Goal: Participate in discussion: Engage in conversation with other users on a specific topic

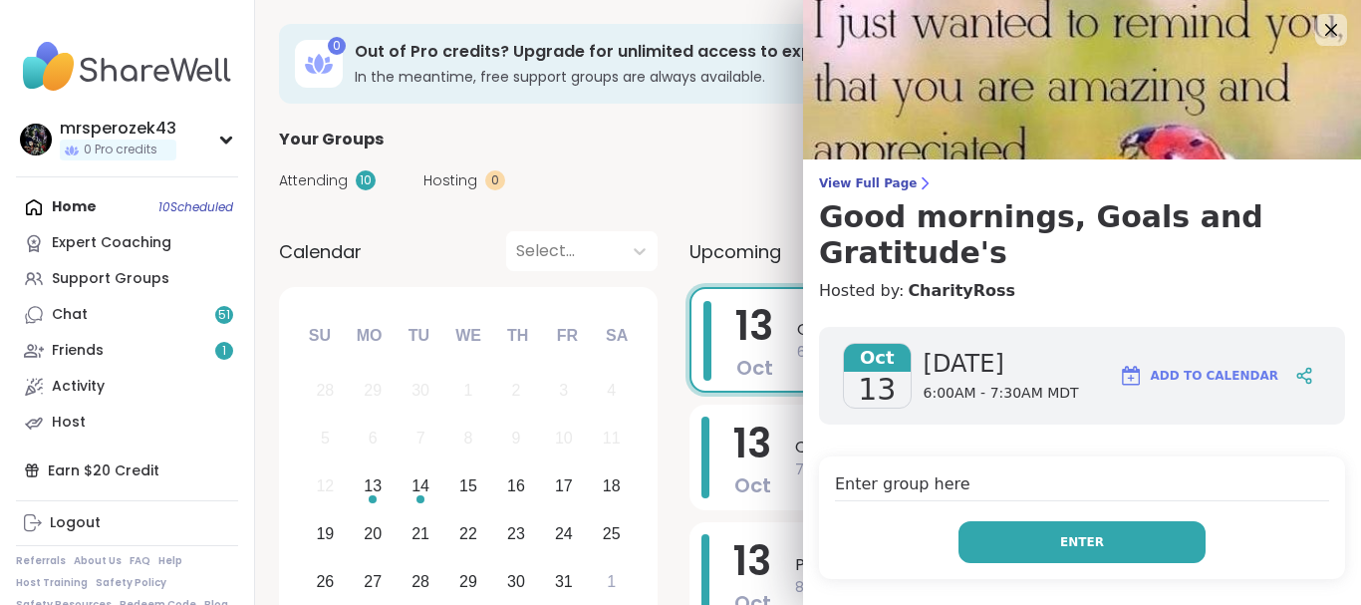
click at [1023, 521] on button "Enter" at bounding box center [1082, 542] width 247 height 42
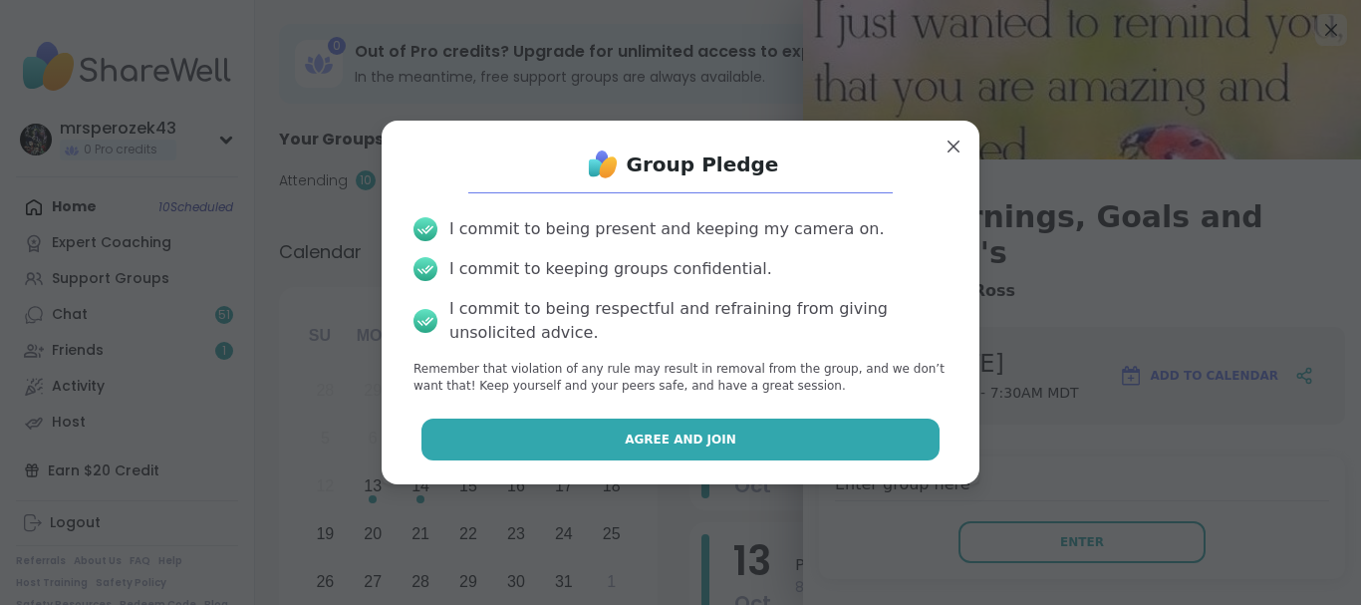
click at [857, 427] on button "Agree and Join" at bounding box center [681, 440] width 519 height 42
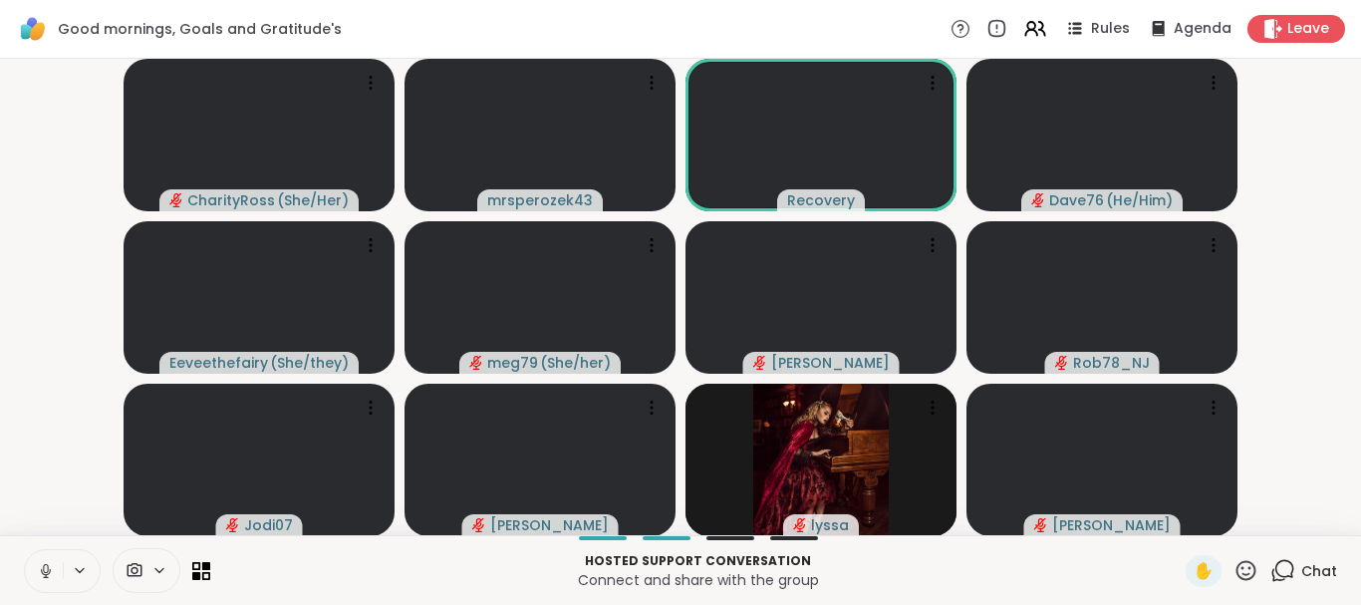
click at [40, 564] on icon at bounding box center [46, 571] width 18 height 18
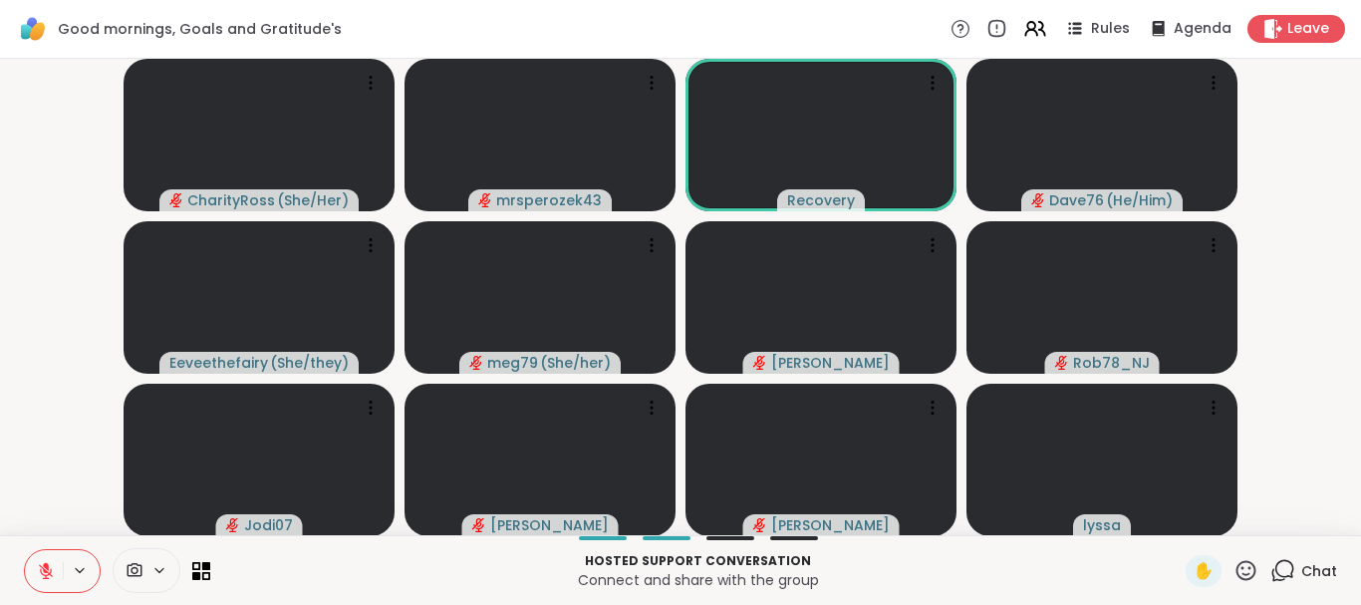
click at [40, 564] on icon at bounding box center [46, 571] width 18 height 18
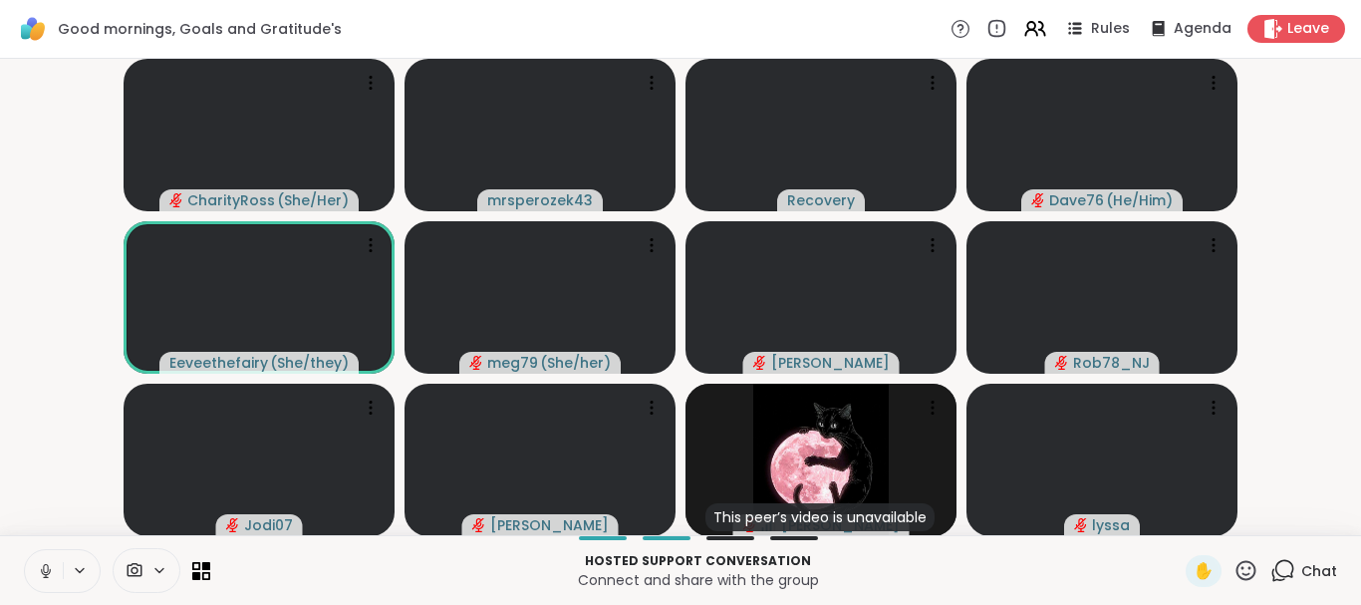
click at [40, 567] on icon at bounding box center [46, 571] width 18 height 18
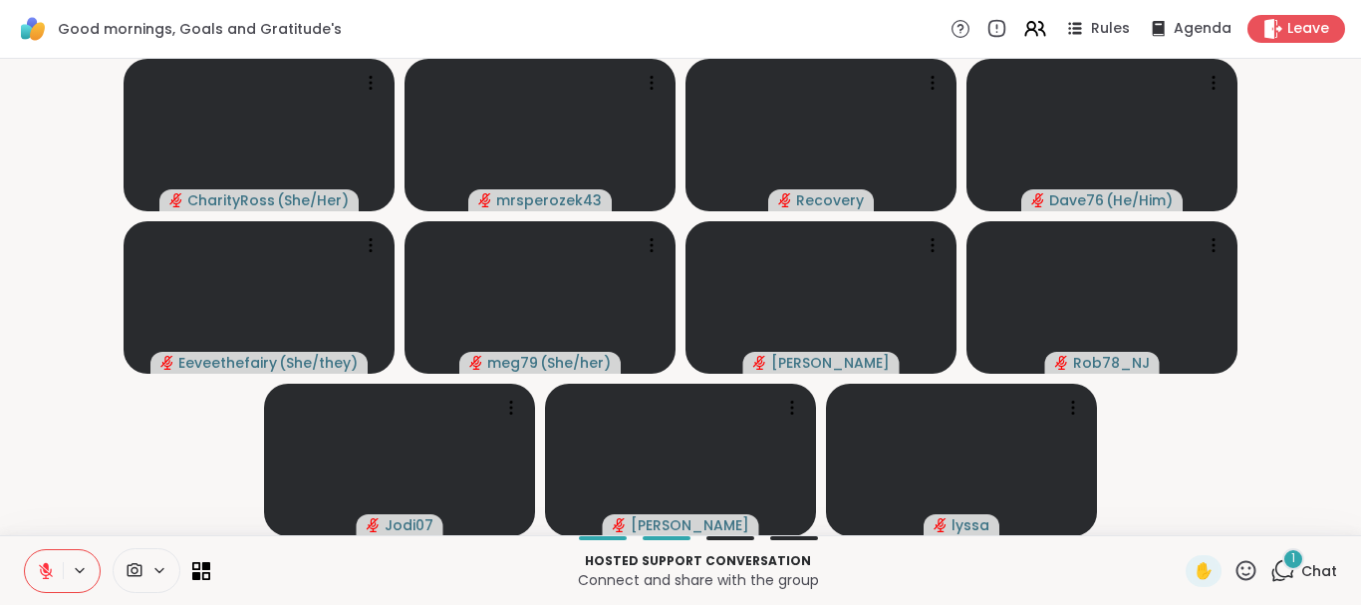
click at [41, 566] on icon at bounding box center [46, 571] width 14 height 14
click at [41, 566] on icon at bounding box center [46, 571] width 18 height 18
click at [43, 565] on icon at bounding box center [46, 571] width 18 height 18
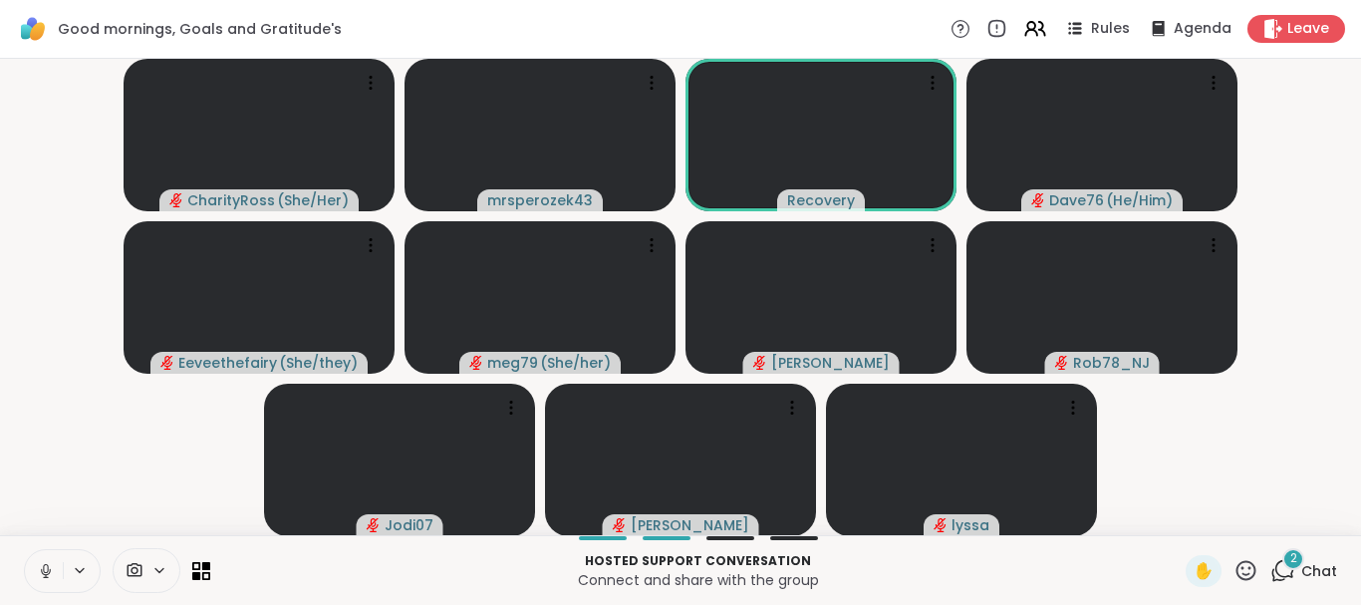
click at [47, 567] on icon at bounding box center [46, 571] width 18 height 18
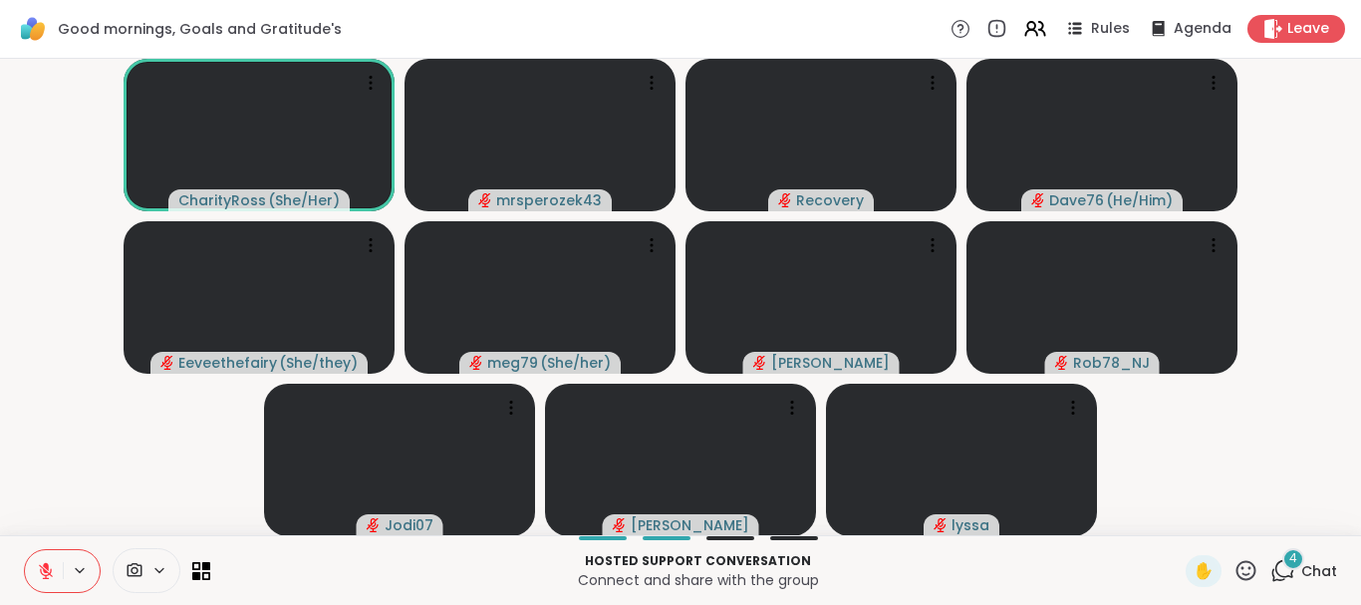
click at [42, 566] on icon at bounding box center [46, 571] width 18 height 18
click at [42, 564] on icon at bounding box center [46, 571] width 18 height 18
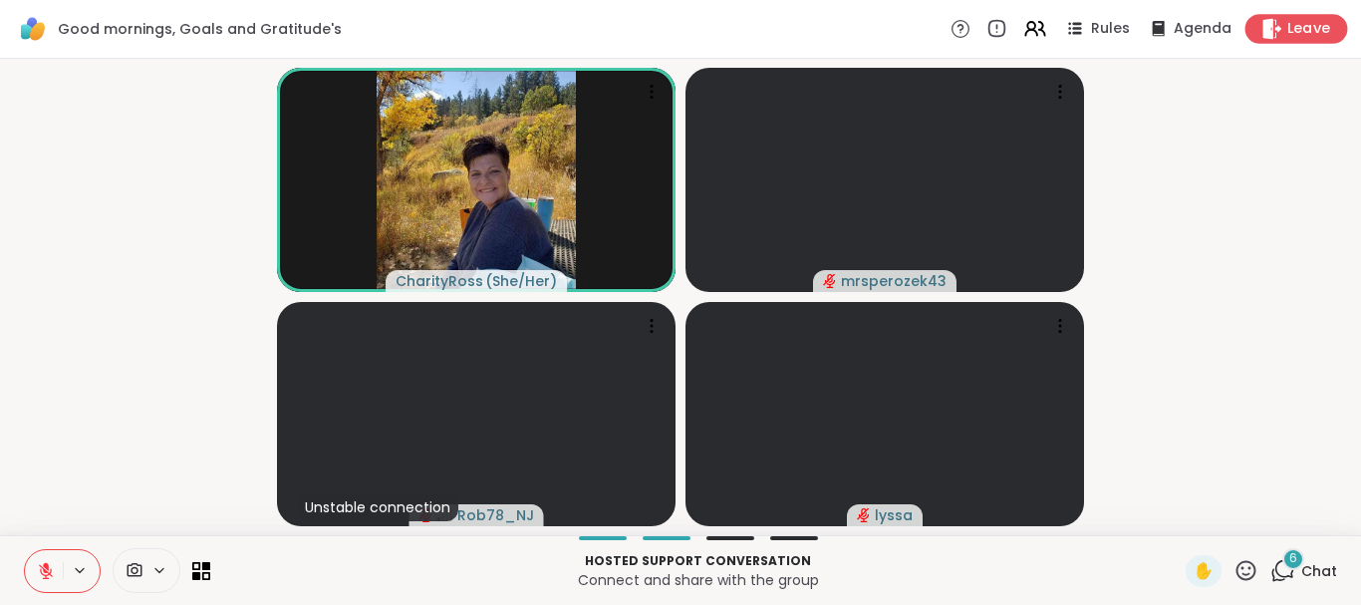
click at [1287, 22] on div "Leave" at bounding box center [1297, 28] width 103 height 29
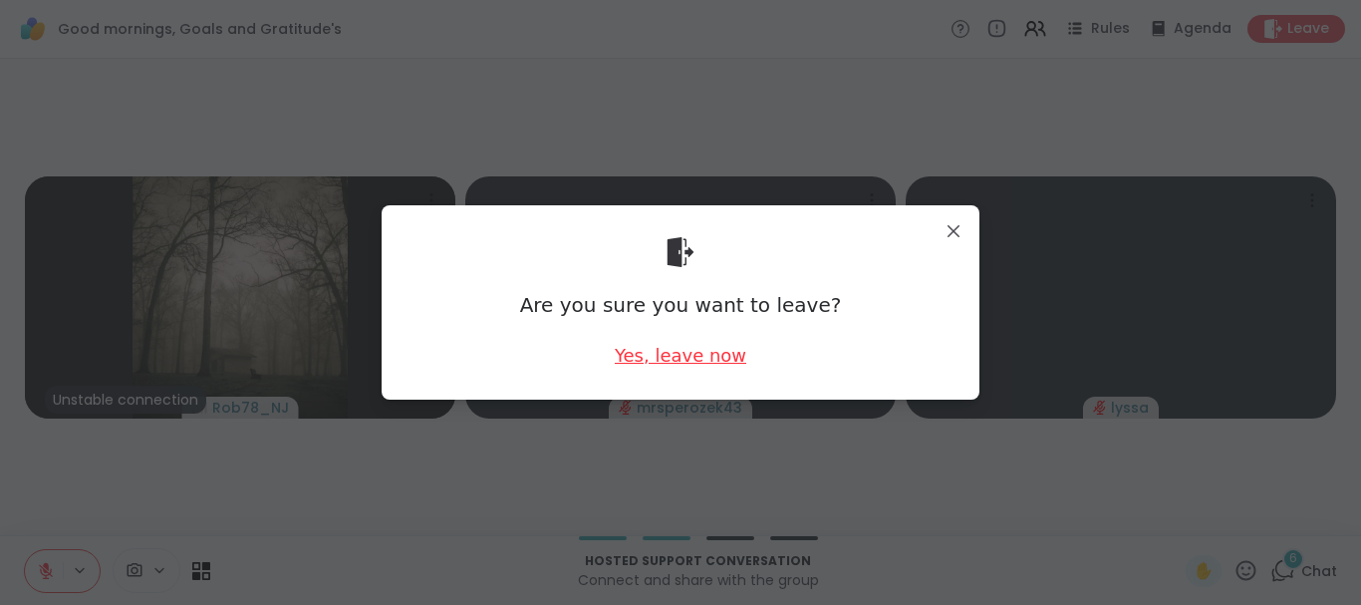
click at [647, 351] on div "Yes, leave now" at bounding box center [681, 355] width 132 height 25
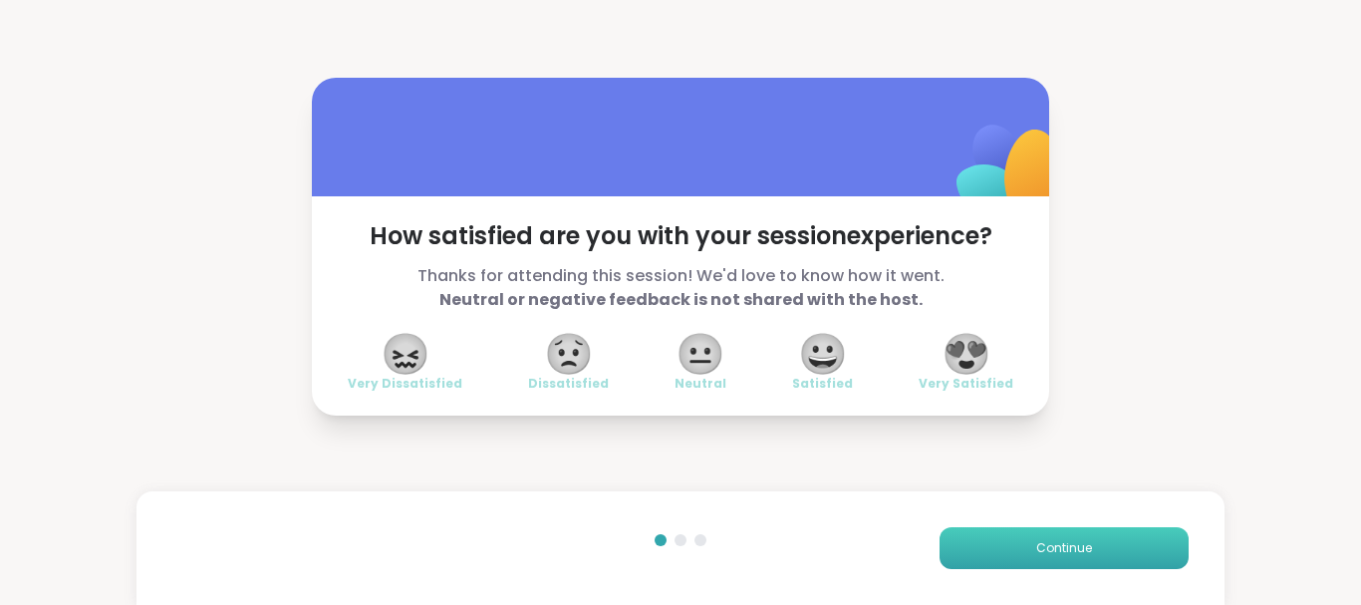
click at [988, 550] on button "Continue" at bounding box center [1064, 548] width 249 height 42
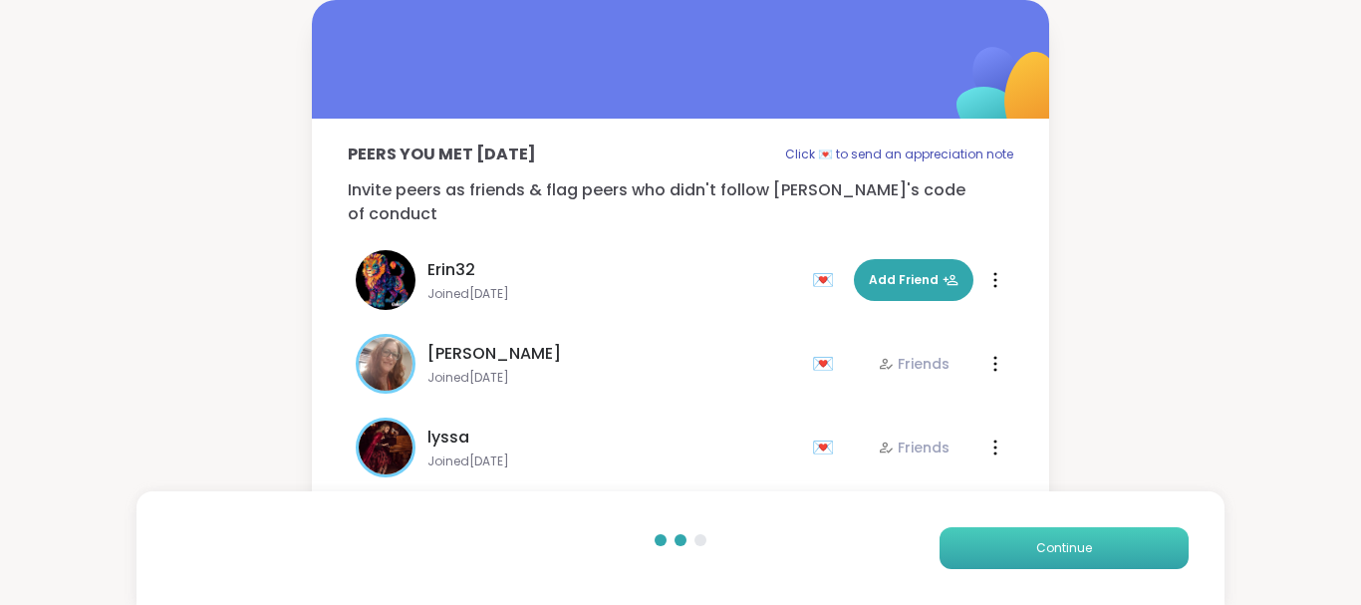
click at [988, 550] on button "Continue" at bounding box center [1064, 548] width 249 height 42
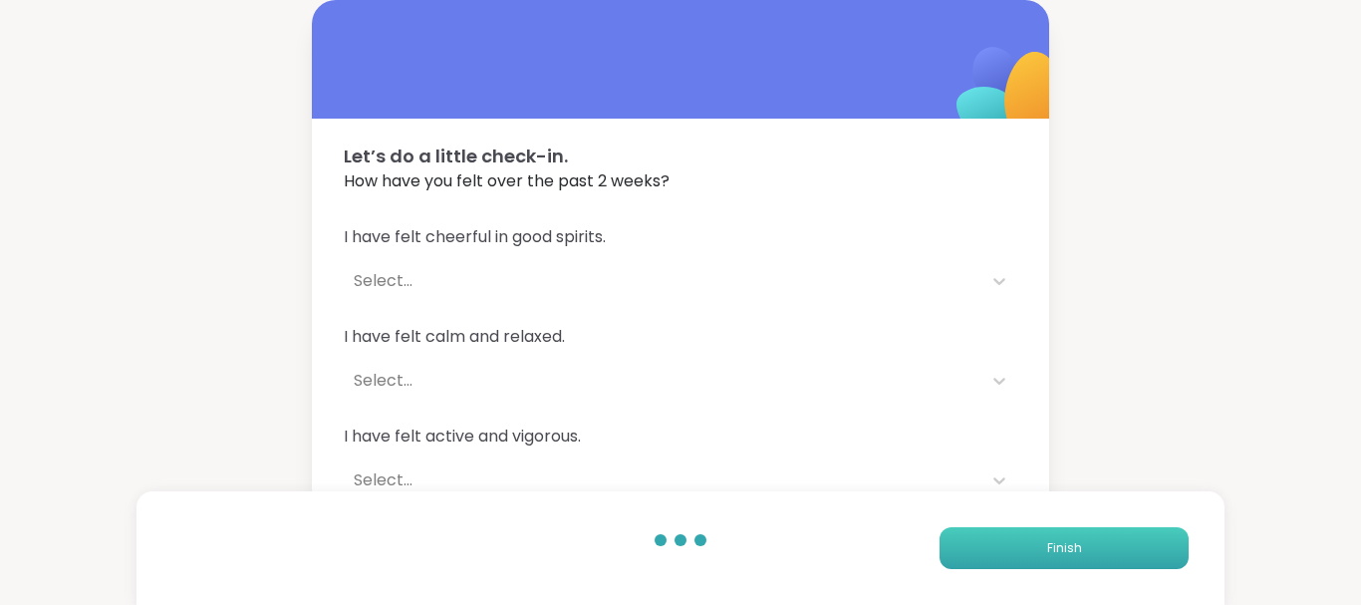
click at [988, 550] on button "Finish" at bounding box center [1064, 548] width 249 height 42
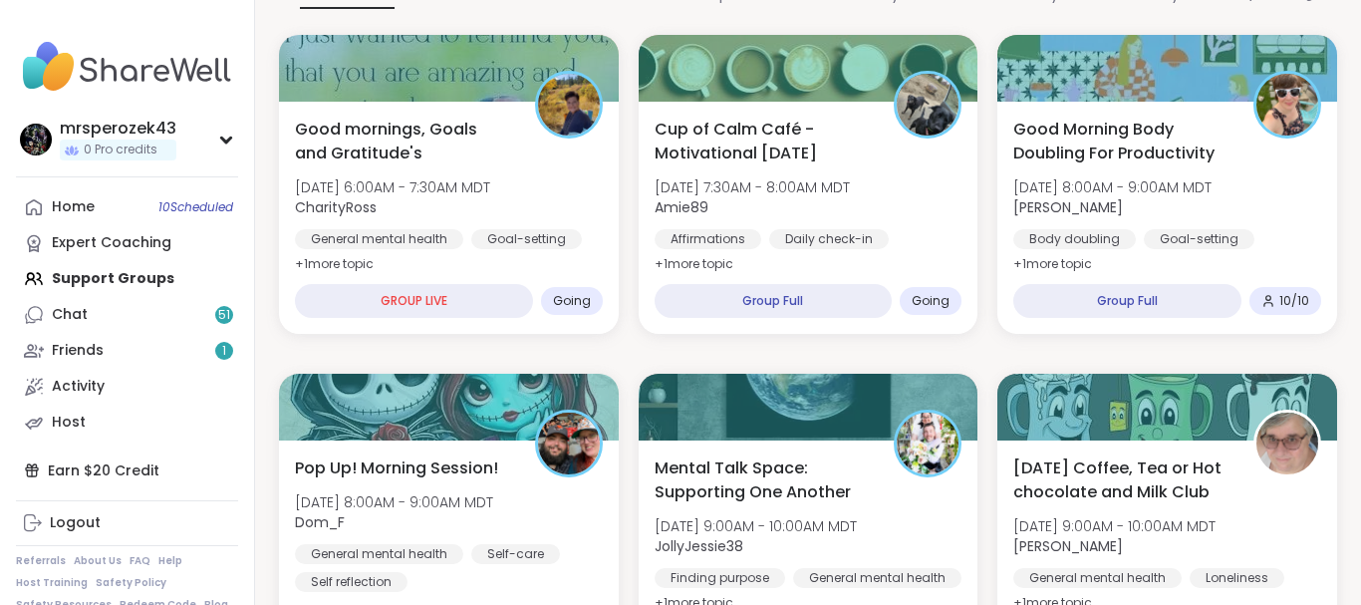
scroll to position [215, 0]
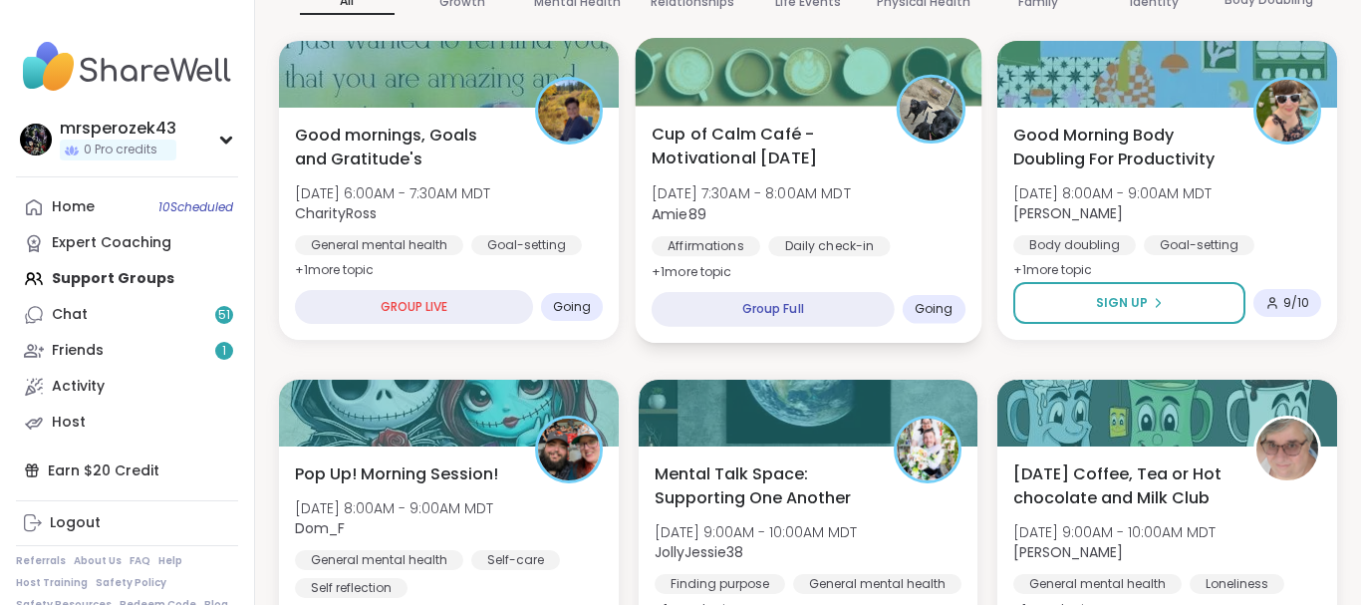
click at [795, 236] on div "Daily check-in" at bounding box center [829, 246] width 122 height 20
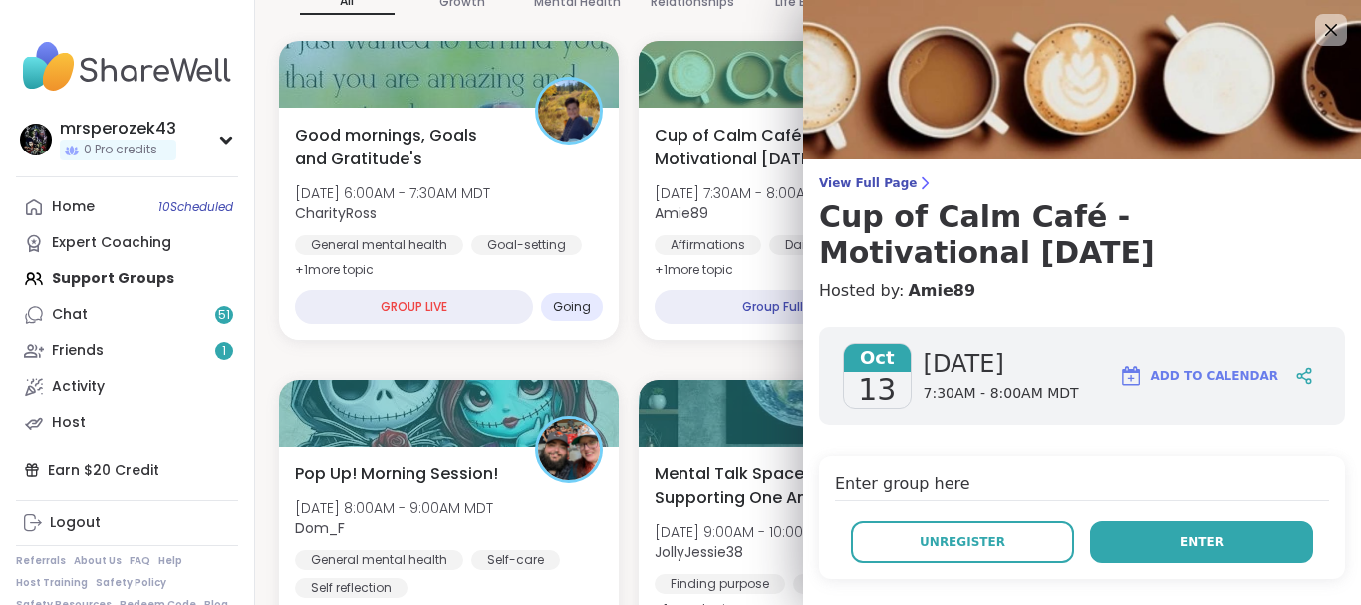
click at [1217, 539] on span "Enter" at bounding box center [1202, 542] width 44 height 18
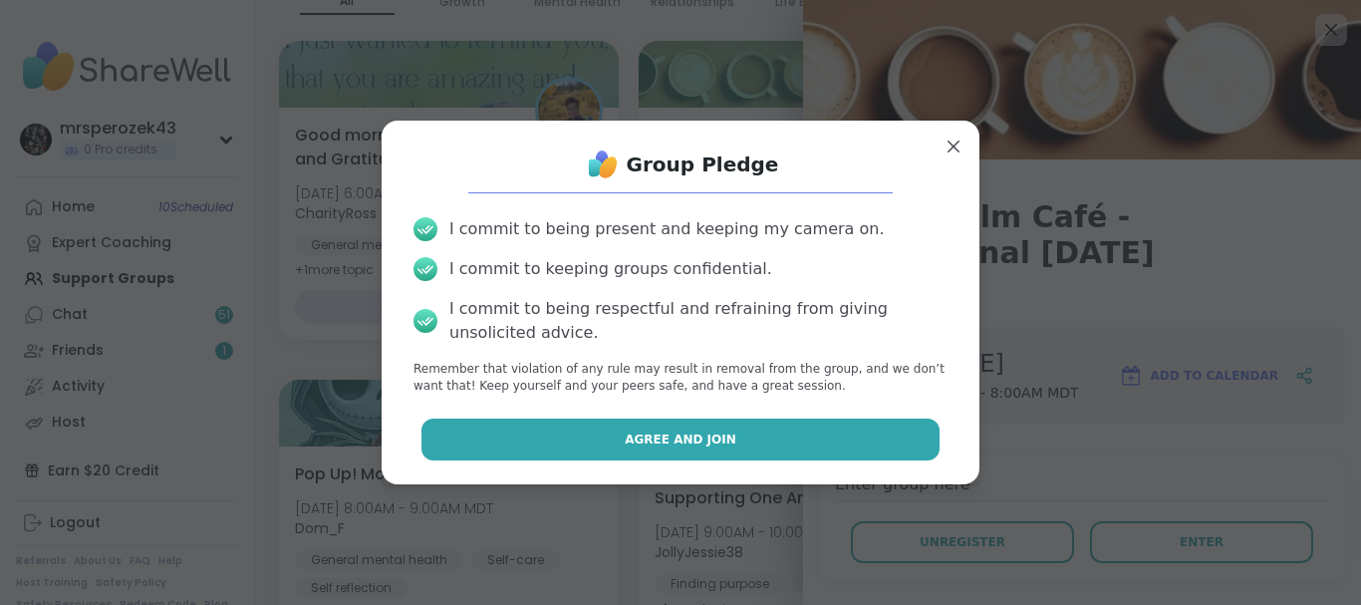
click at [773, 435] on button "Agree and Join" at bounding box center [681, 440] width 519 height 42
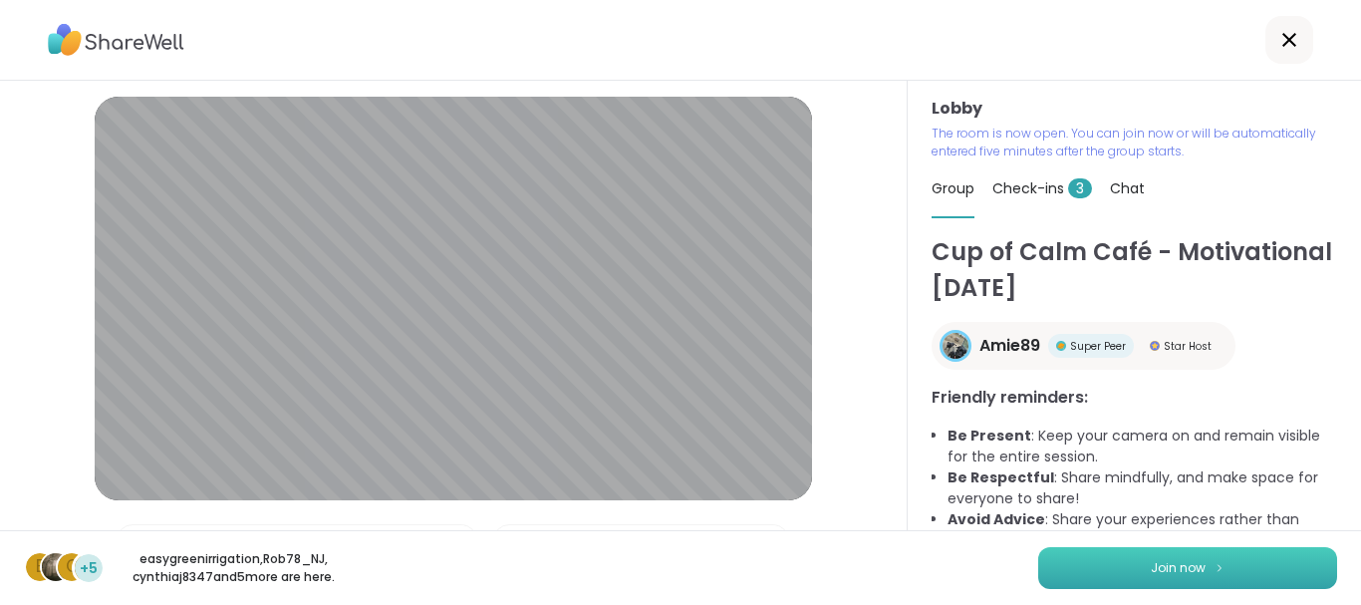
click at [1111, 571] on button "Join now" at bounding box center [1187, 568] width 299 height 42
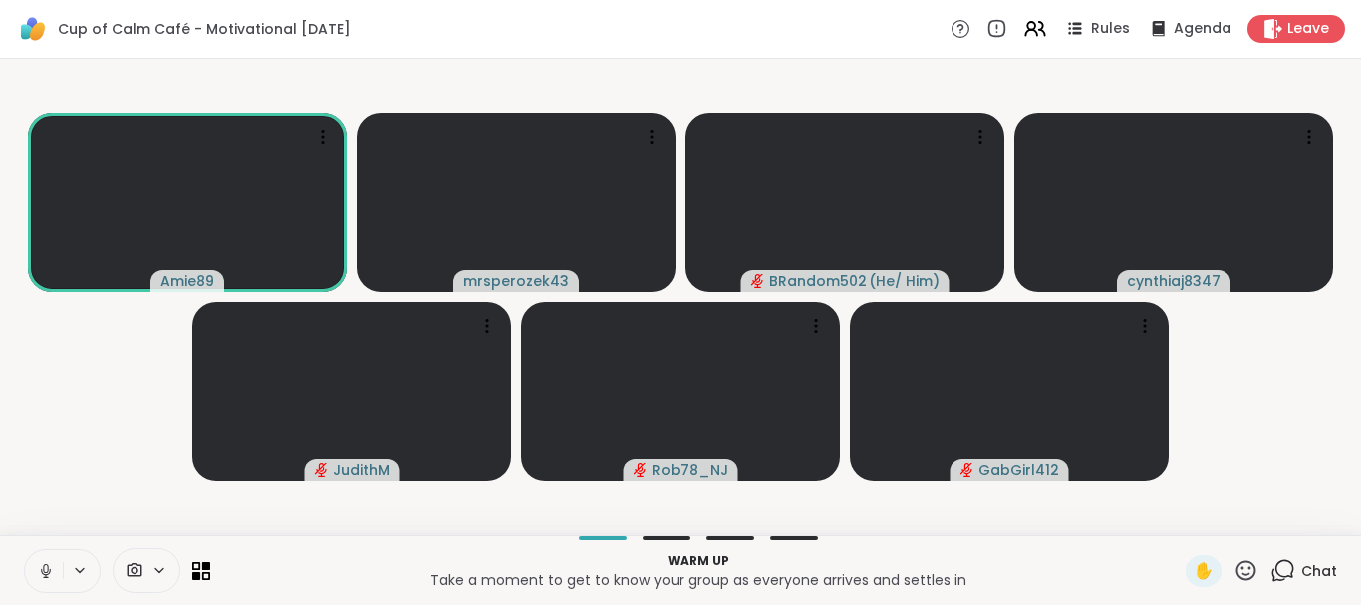
click at [46, 561] on button at bounding box center [44, 571] width 38 height 42
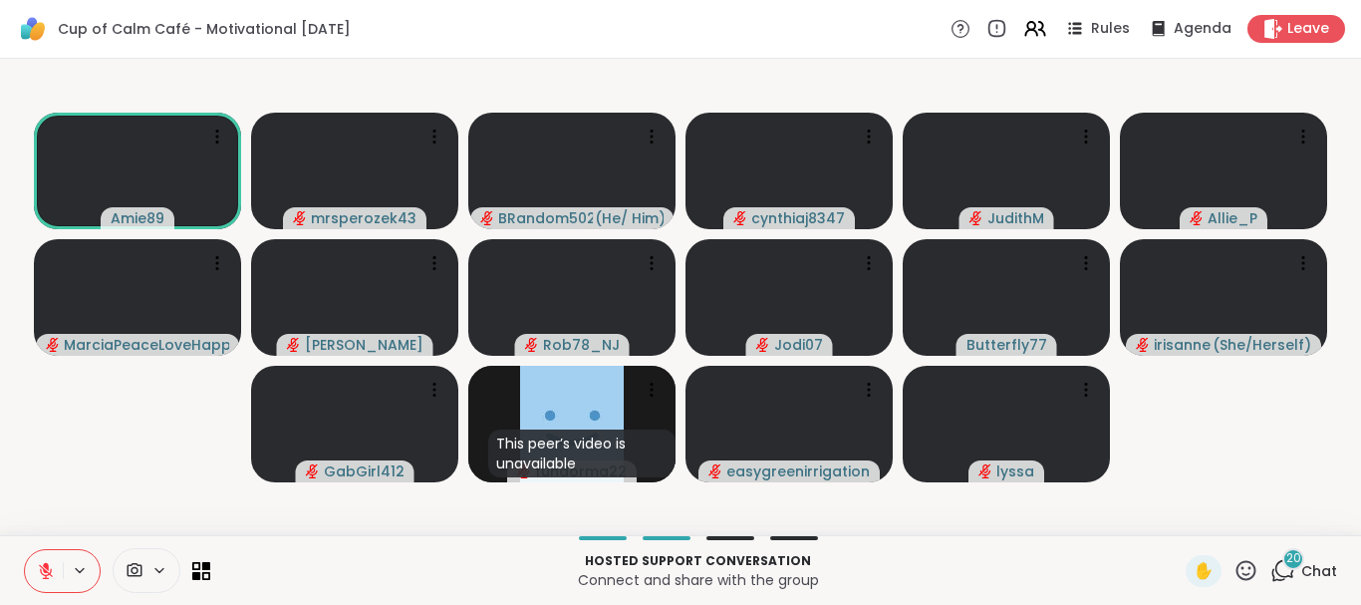
click at [43, 563] on icon at bounding box center [46, 571] width 18 height 18
click at [48, 564] on icon at bounding box center [46, 571] width 18 height 18
click at [42, 564] on icon at bounding box center [46, 571] width 18 height 18
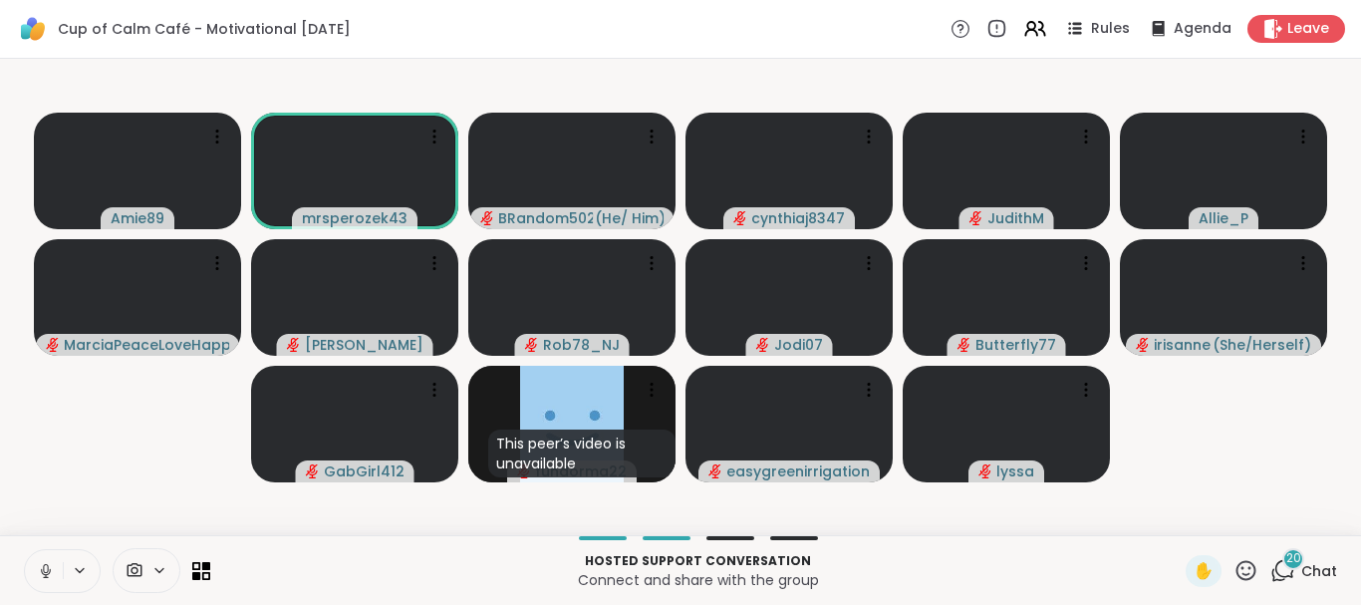
click at [47, 568] on icon at bounding box center [46, 571] width 18 height 18
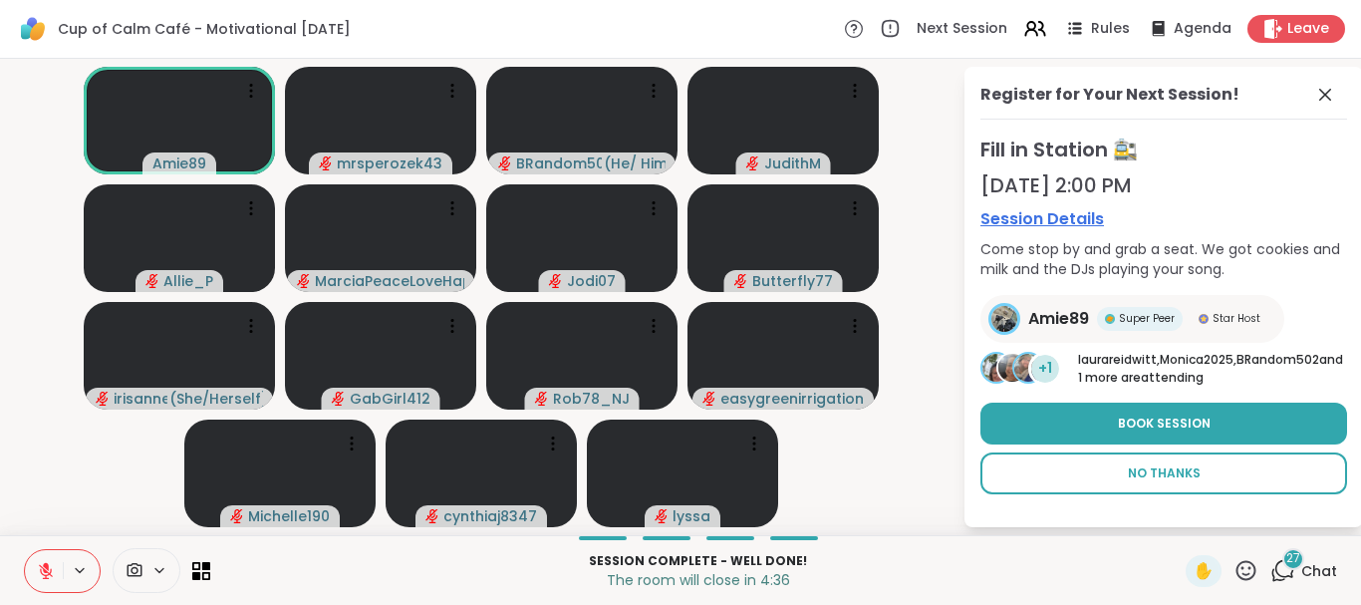
click at [1142, 476] on span "No Thanks" at bounding box center [1164, 473] width 73 height 18
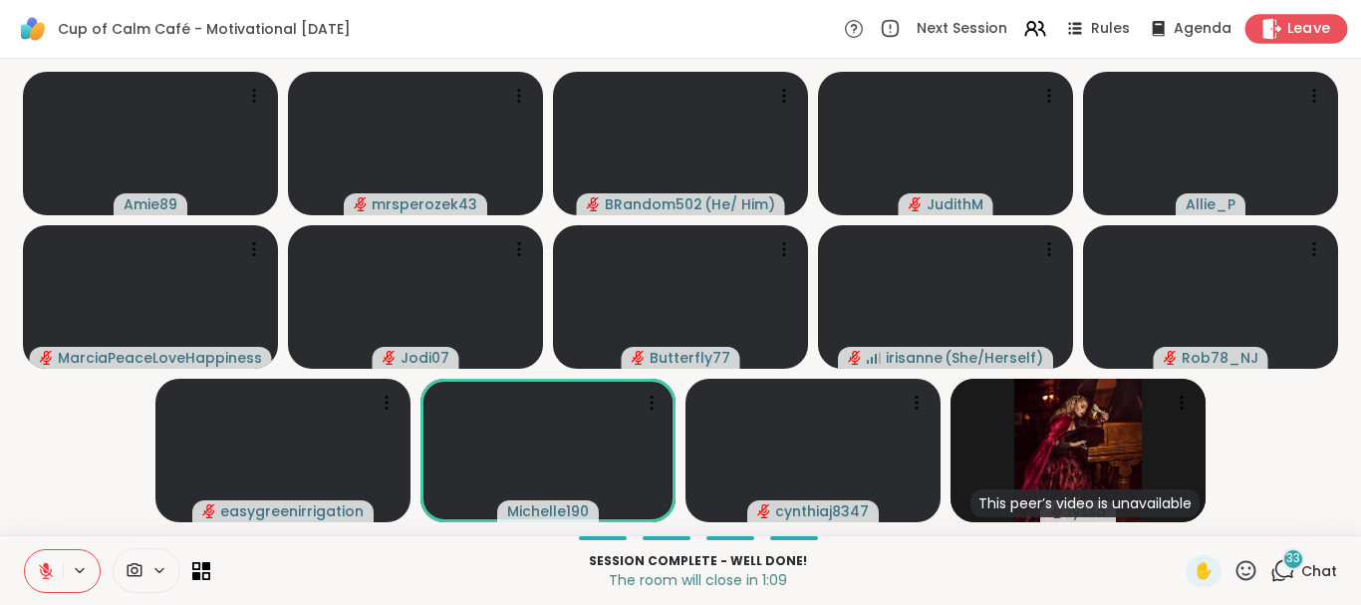
click at [1304, 30] on span "Leave" at bounding box center [1310, 29] width 44 height 21
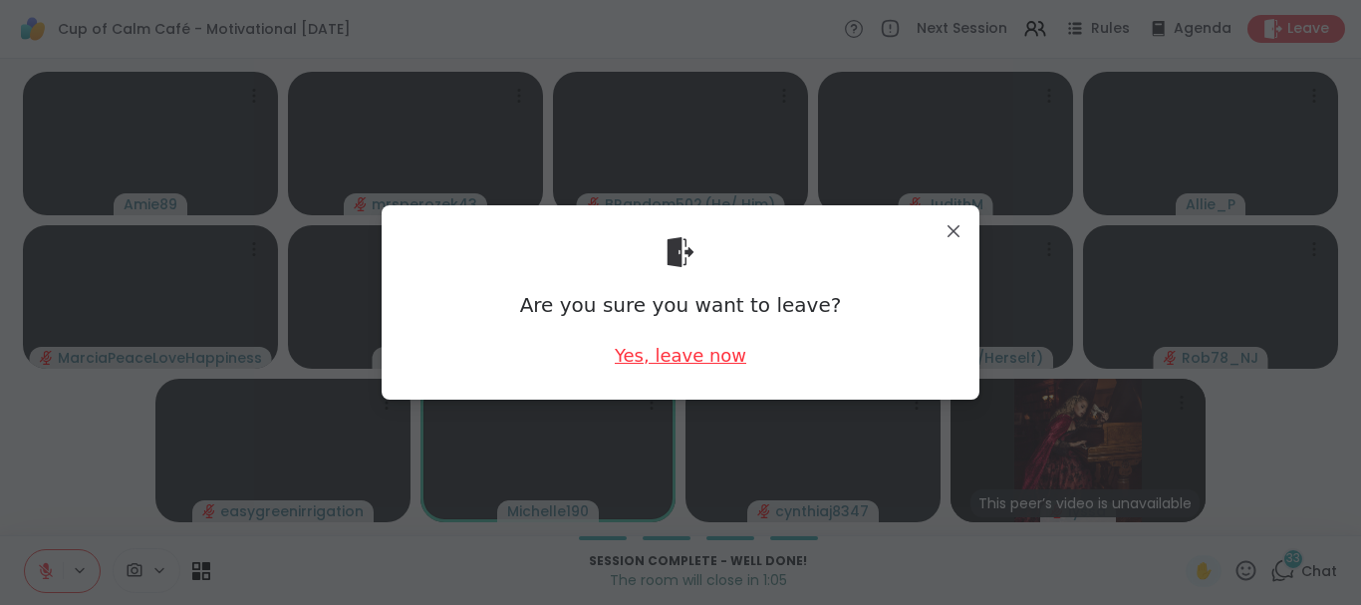
click at [670, 357] on div "Yes, leave now" at bounding box center [681, 355] width 132 height 25
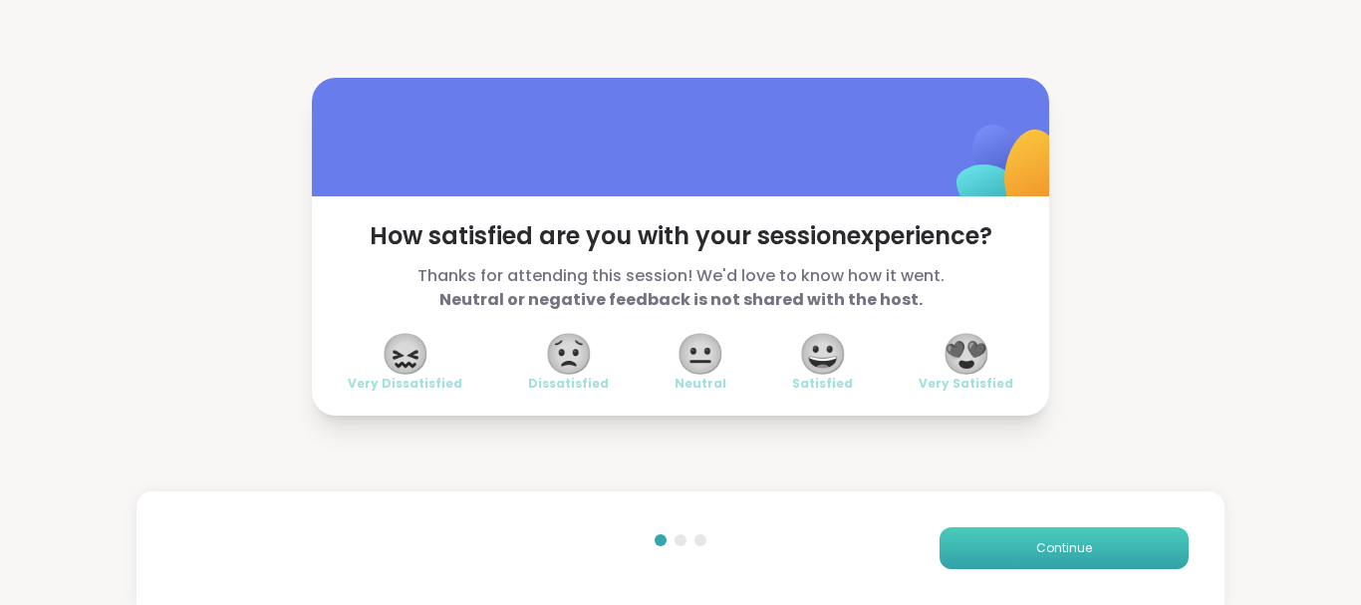
click at [967, 548] on button "Continue" at bounding box center [1064, 548] width 249 height 42
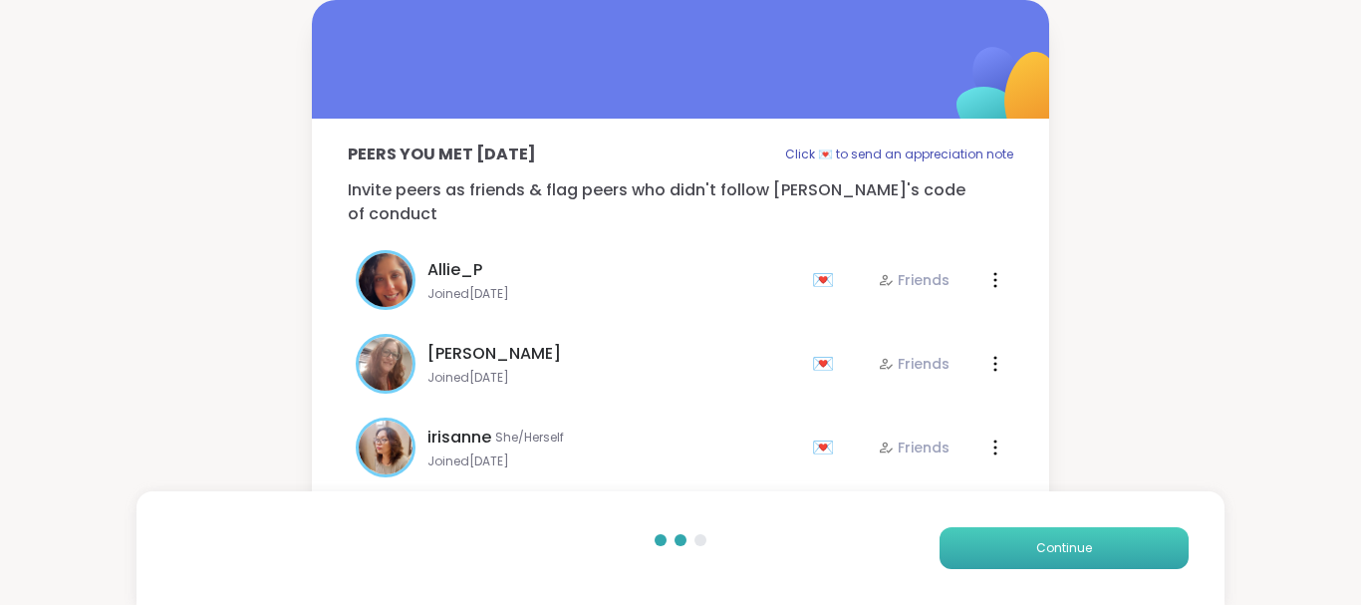
click at [967, 548] on button "Continue" at bounding box center [1064, 548] width 249 height 42
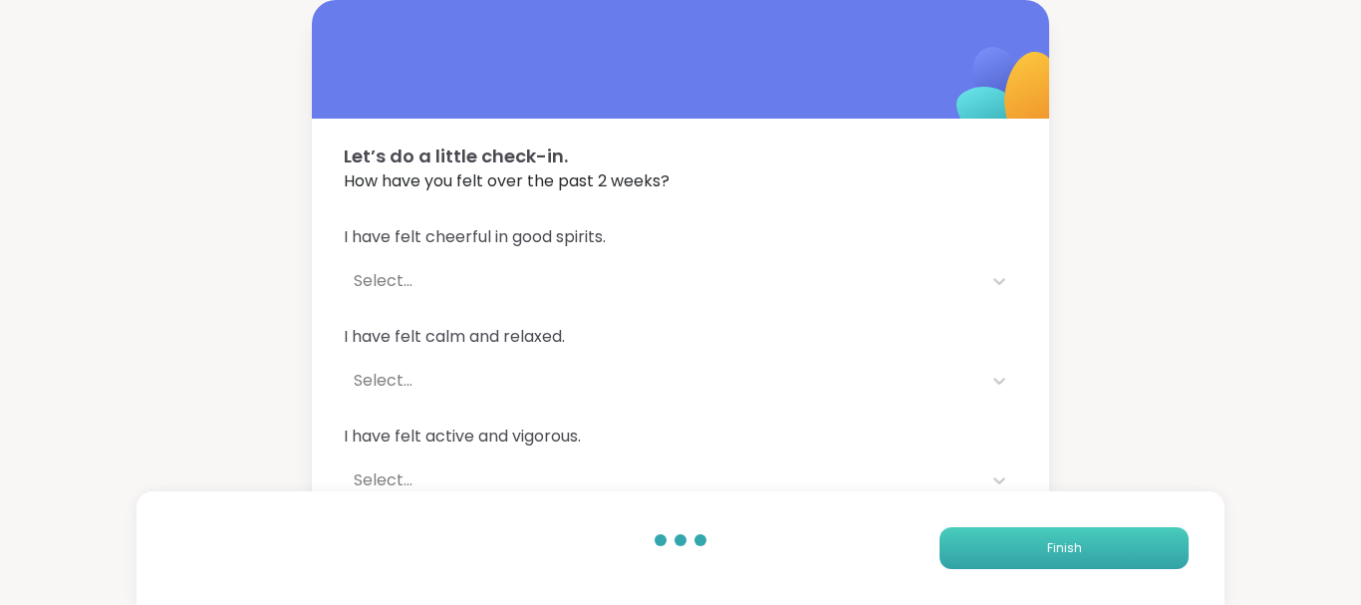
click at [967, 548] on button "Finish" at bounding box center [1064, 548] width 249 height 42
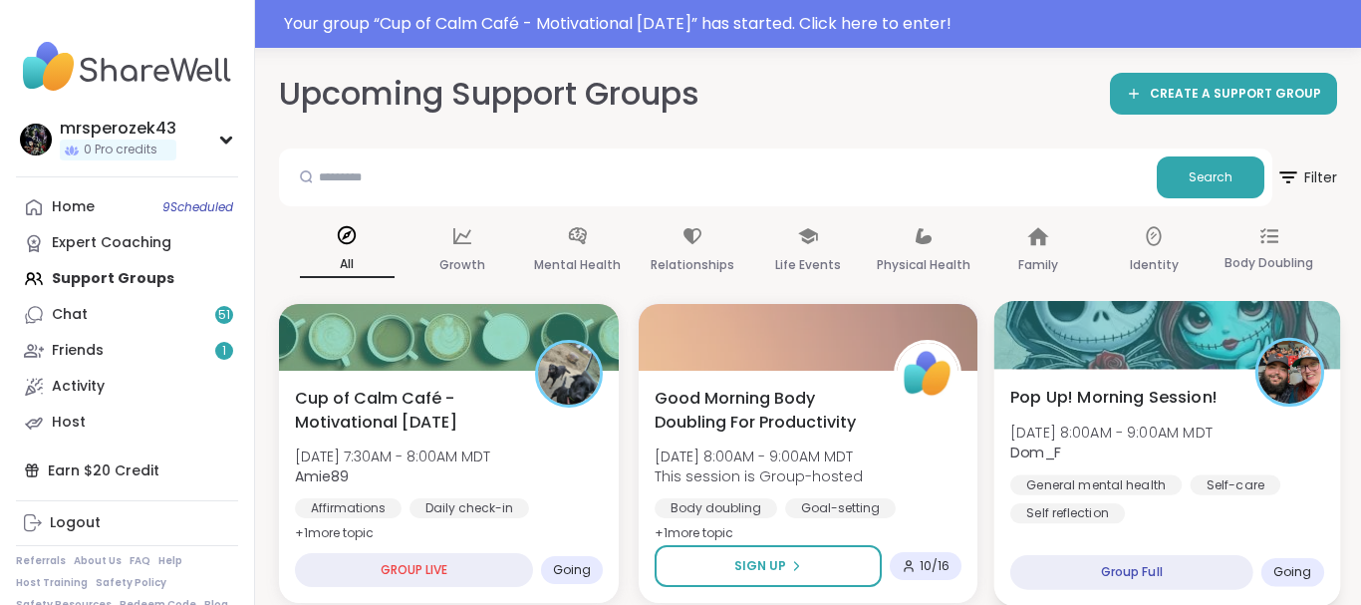
click at [1088, 443] on span "Dom_F" at bounding box center [1112, 453] width 202 height 20
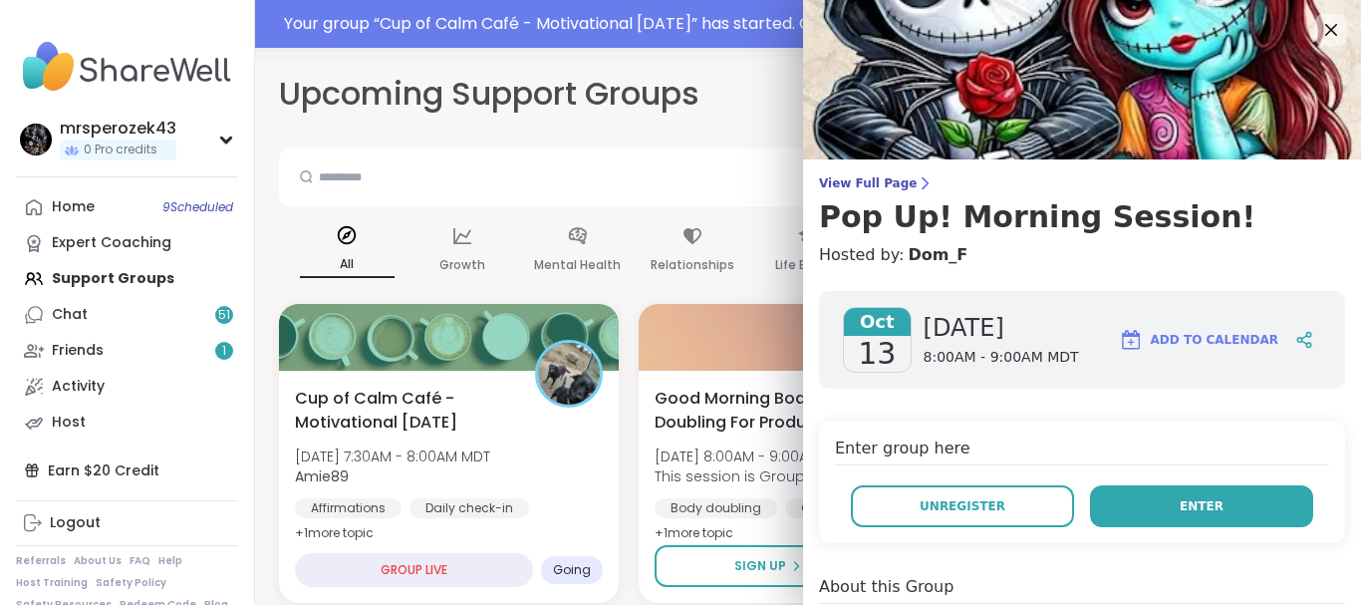
click at [1140, 510] on button "Enter" at bounding box center [1201, 506] width 223 height 42
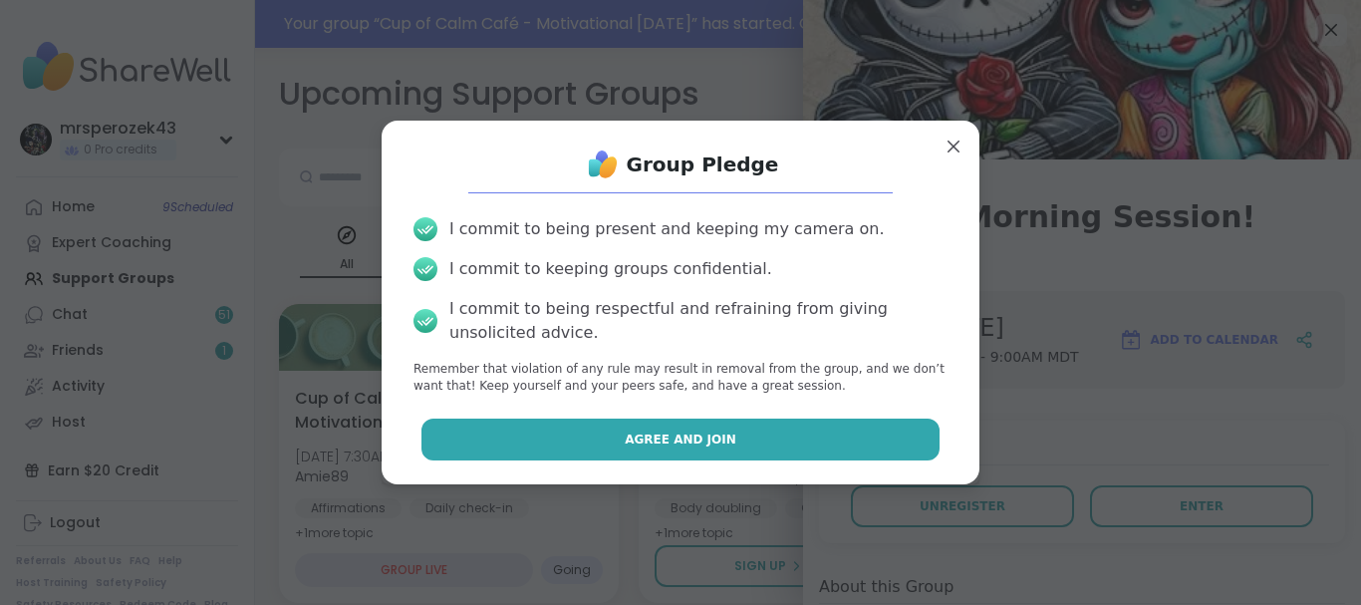
click at [781, 442] on button "Agree and Join" at bounding box center [681, 440] width 519 height 42
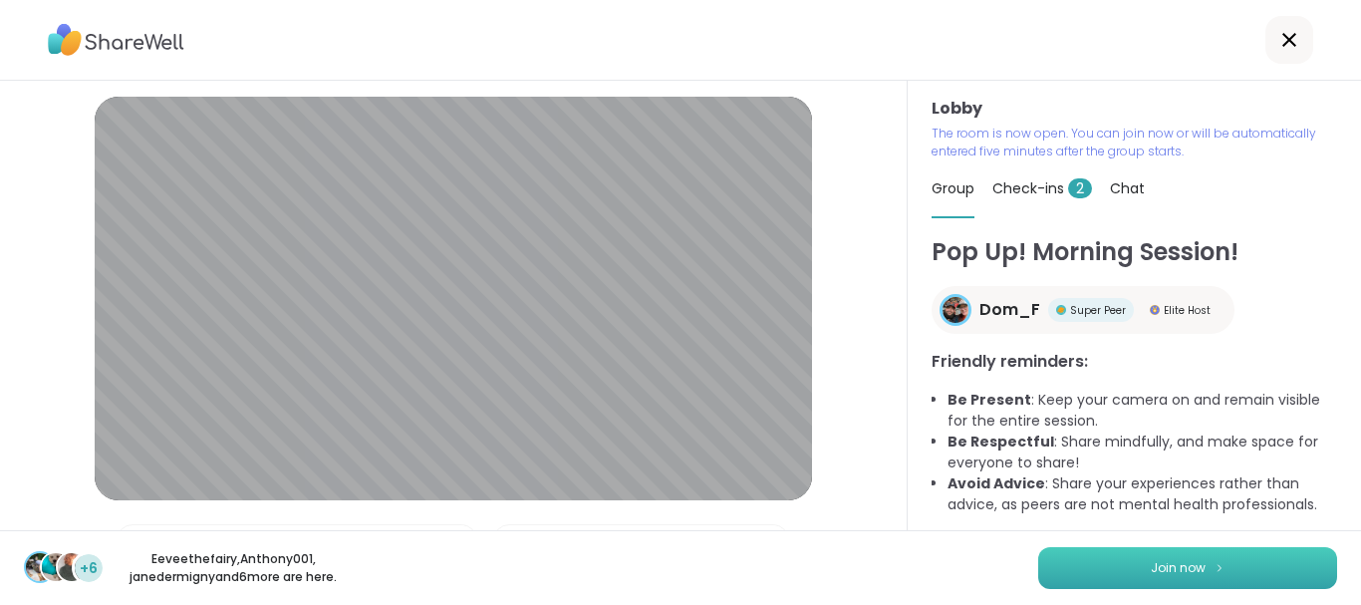
click at [1080, 570] on button "Join now" at bounding box center [1187, 568] width 299 height 42
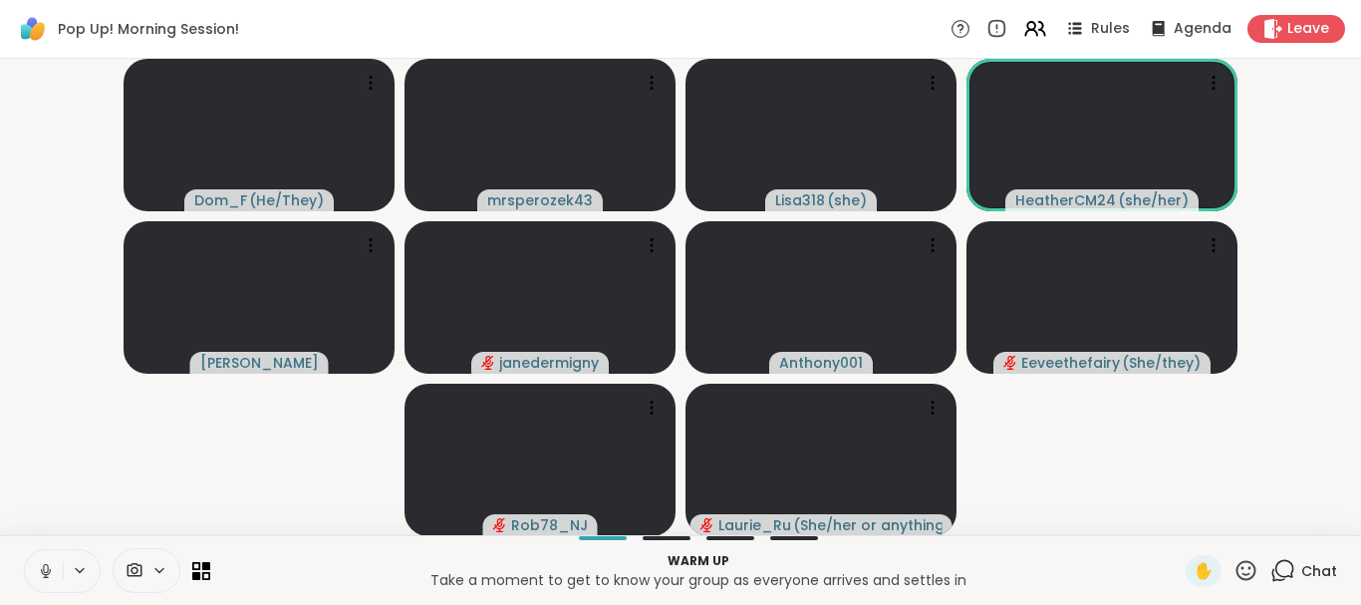
click at [40, 567] on icon at bounding box center [46, 571] width 18 height 18
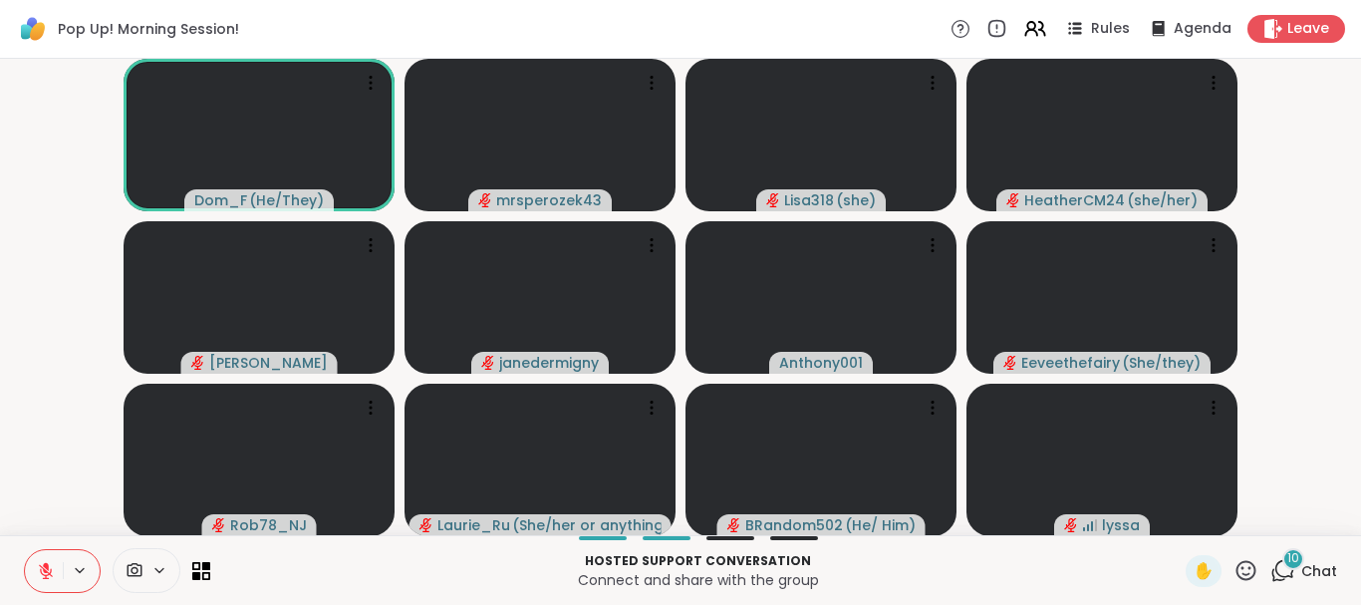
click at [44, 567] on icon at bounding box center [46, 571] width 18 height 18
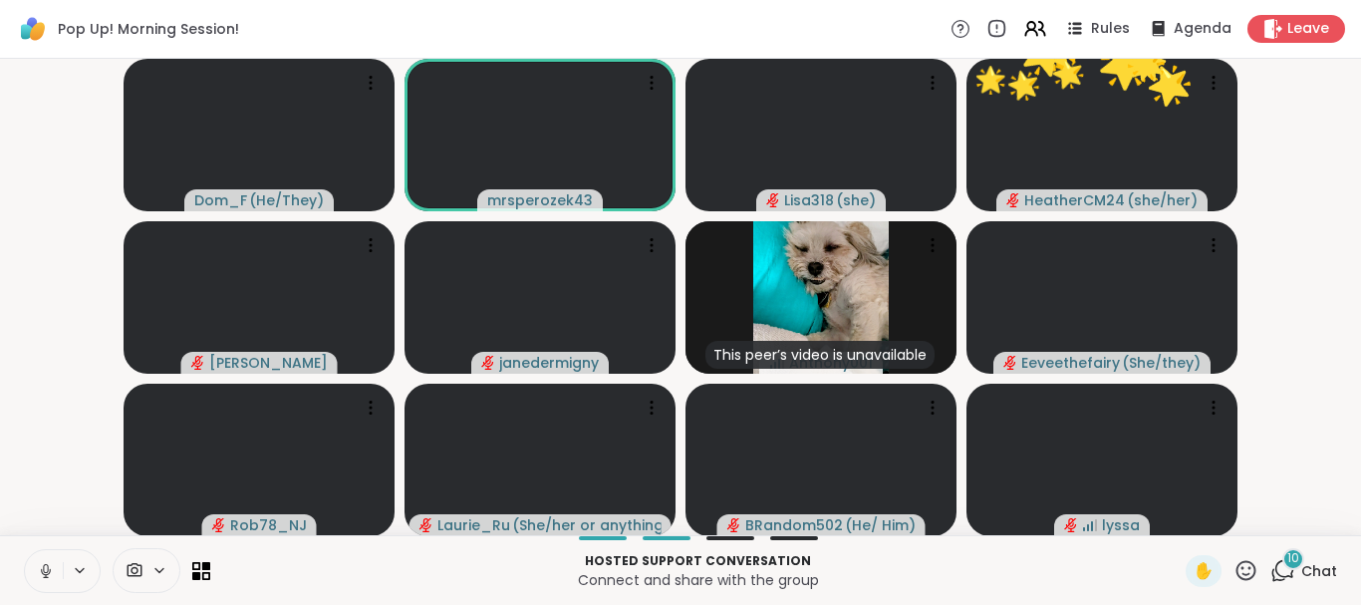
click at [43, 561] on button at bounding box center [44, 571] width 38 height 42
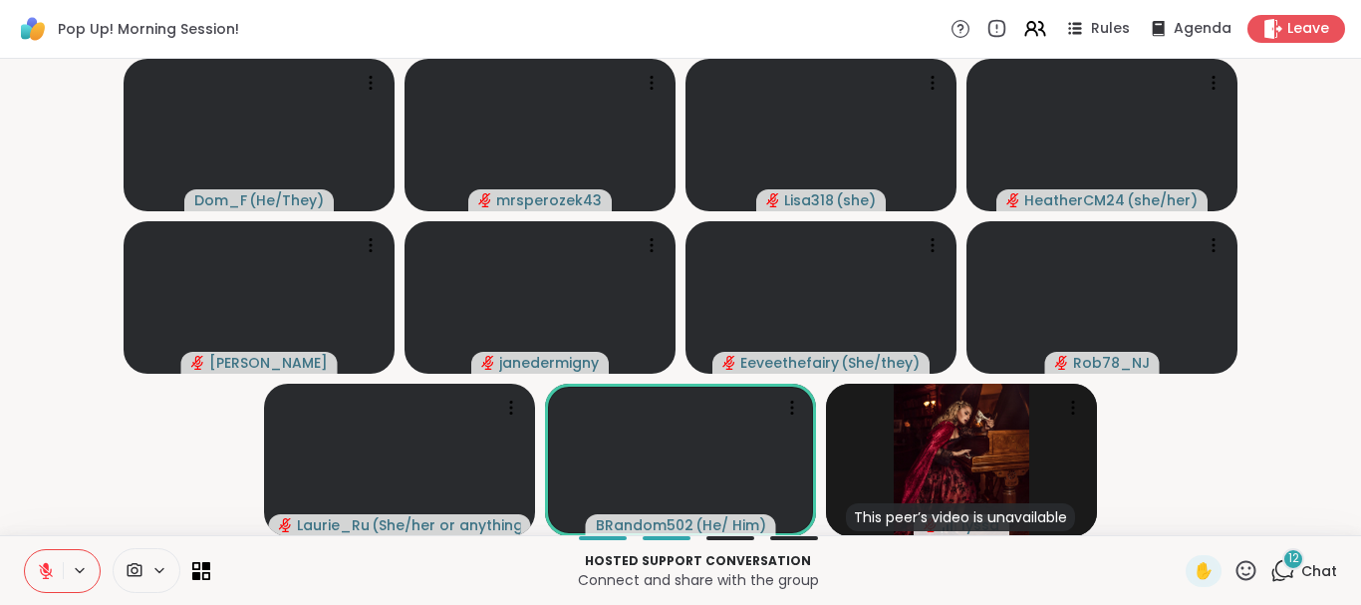
click at [1291, 555] on span "12" at bounding box center [1294, 558] width 11 height 17
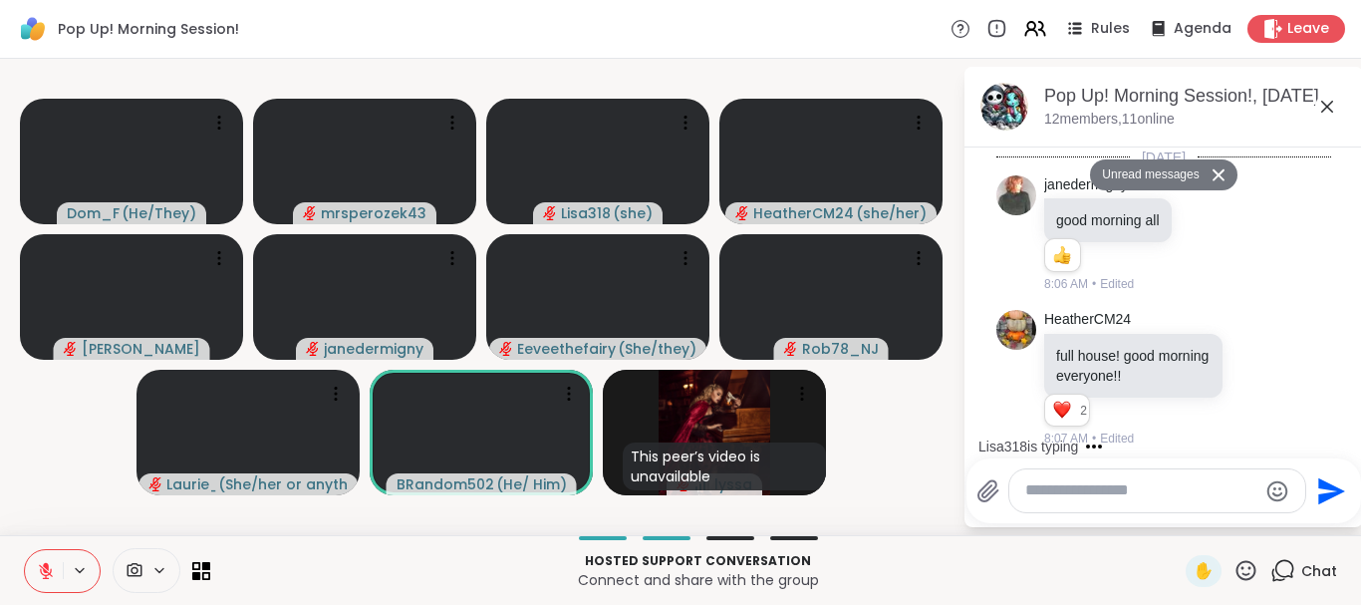
scroll to position [2182, 0]
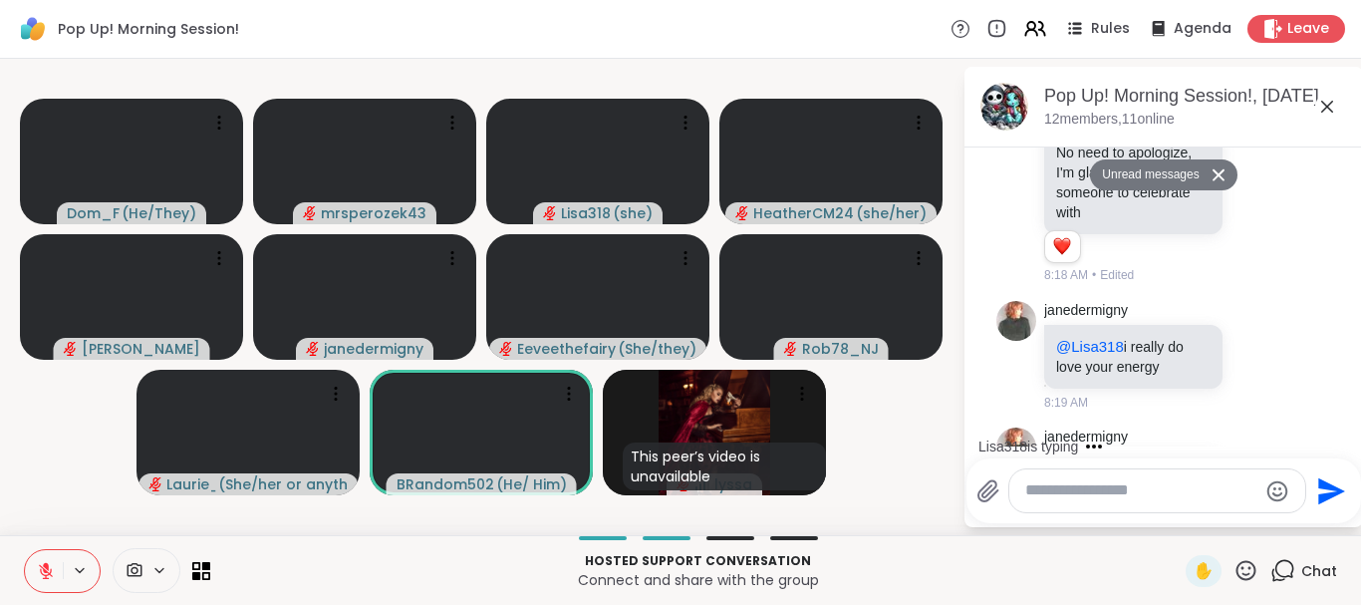
click at [1326, 102] on icon at bounding box center [1328, 107] width 24 height 24
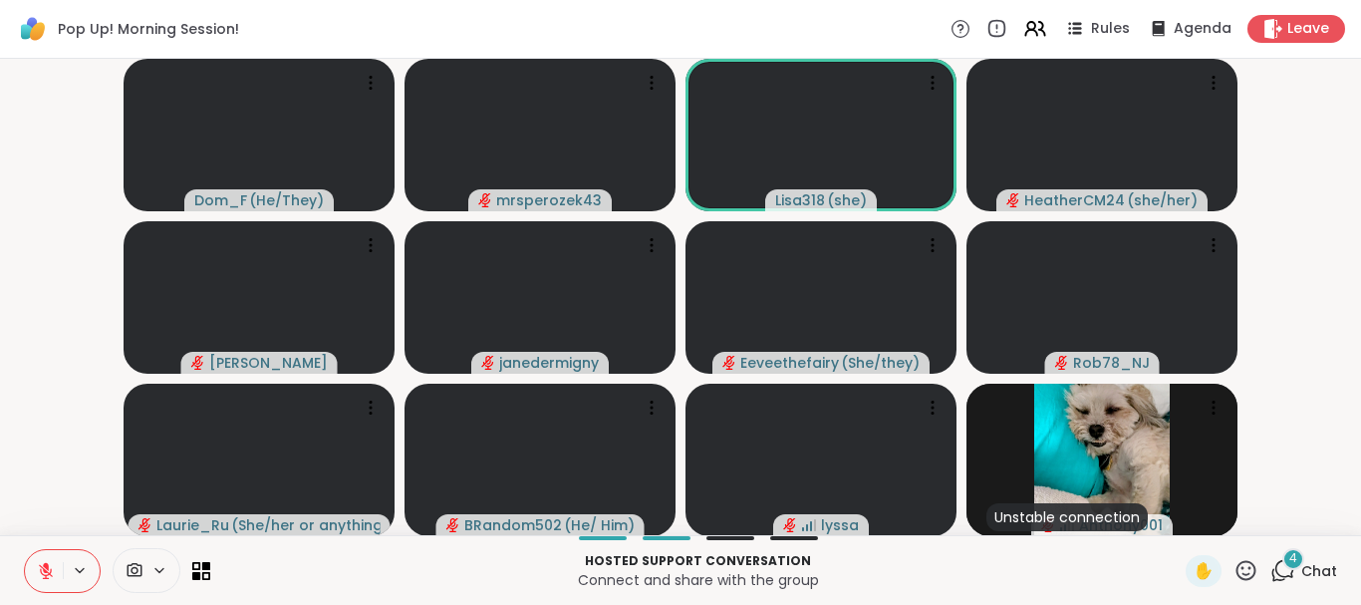
click at [1243, 563] on icon at bounding box center [1247, 570] width 20 height 20
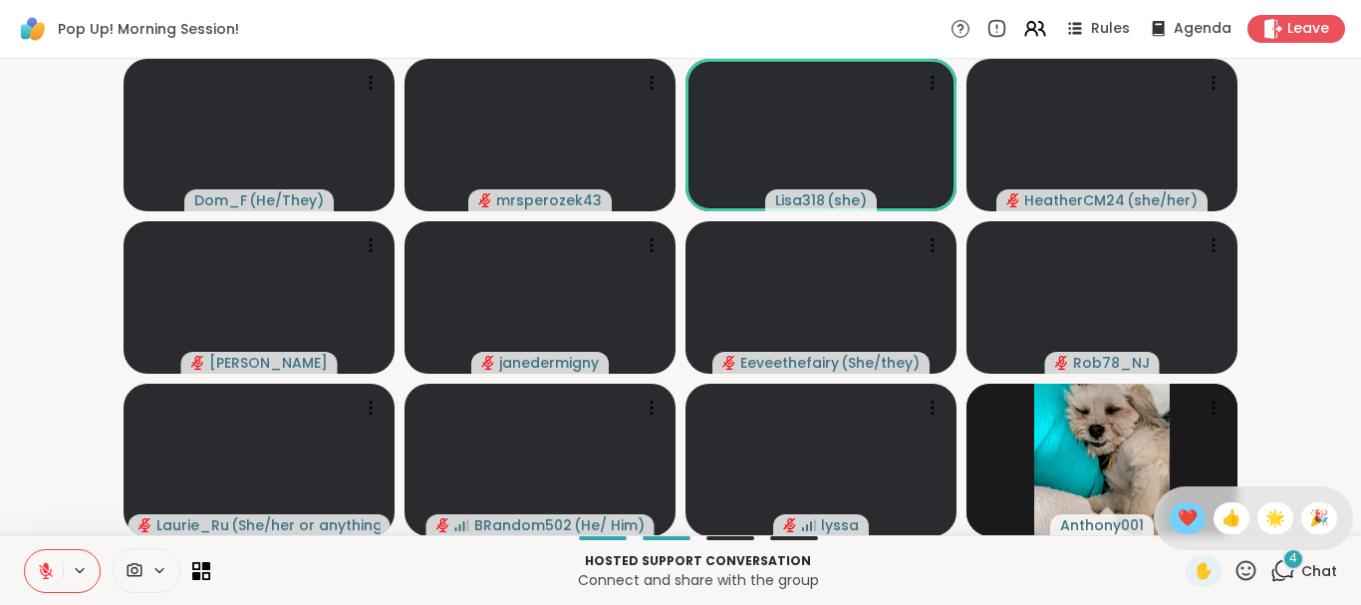
click at [1180, 515] on span "❤️" at bounding box center [1188, 518] width 20 height 24
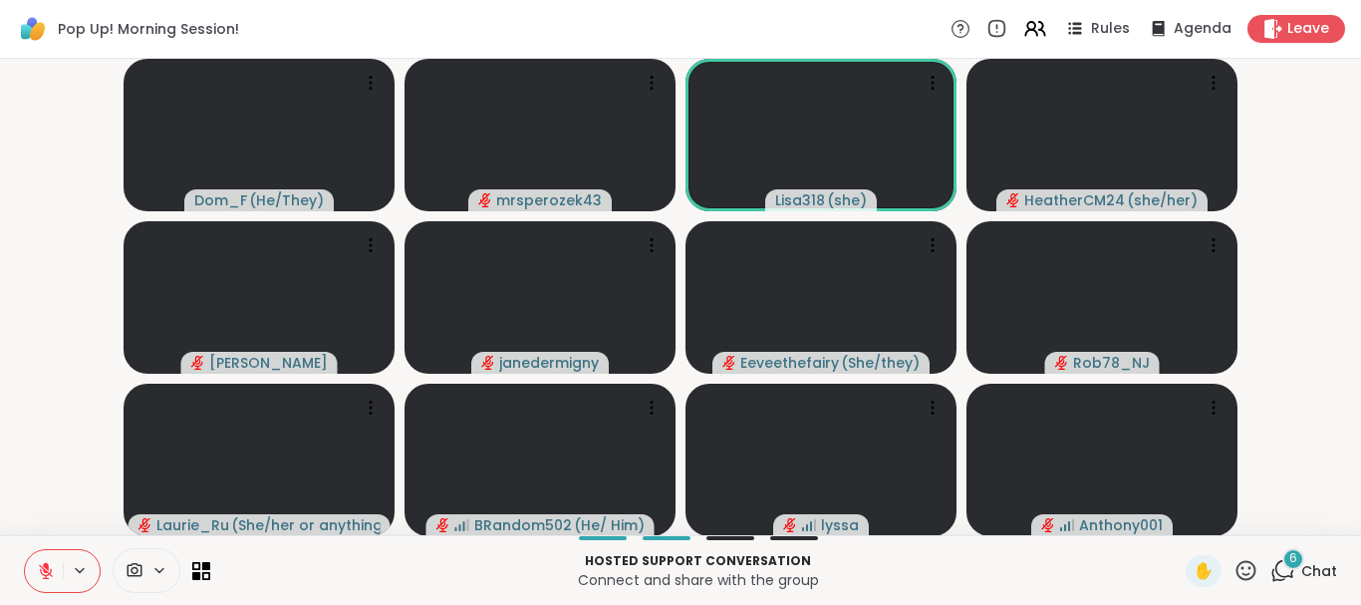
click at [1285, 561] on div "6" at bounding box center [1294, 559] width 22 height 22
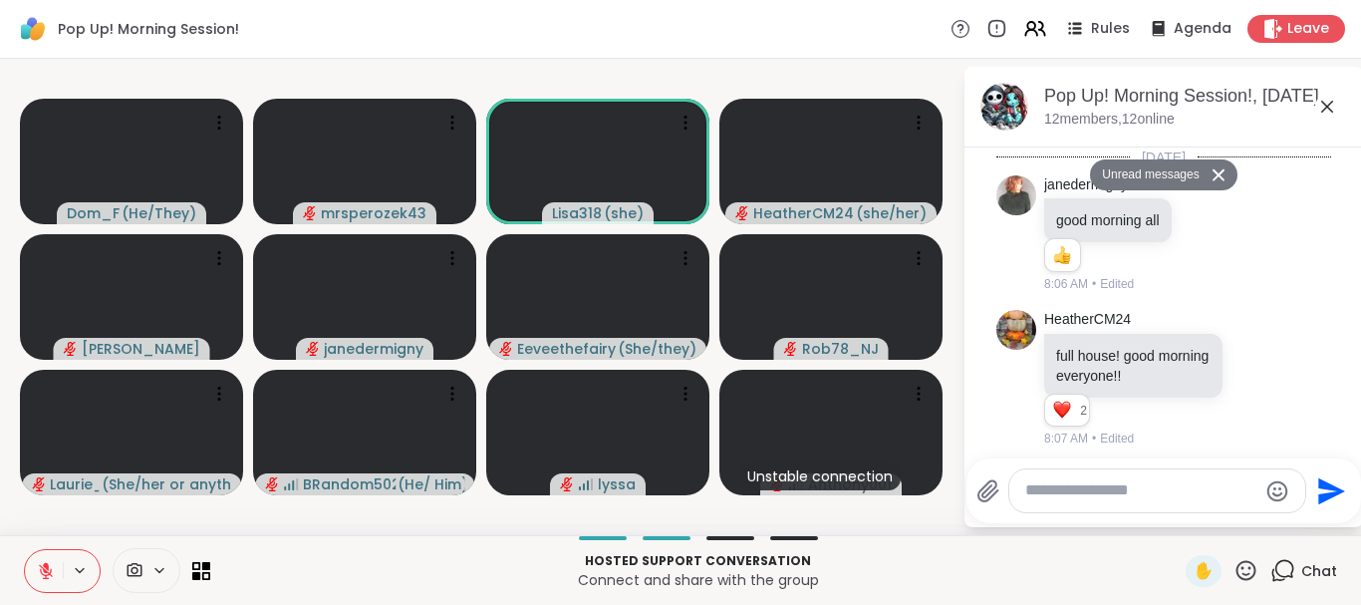
scroll to position [3611, 0]
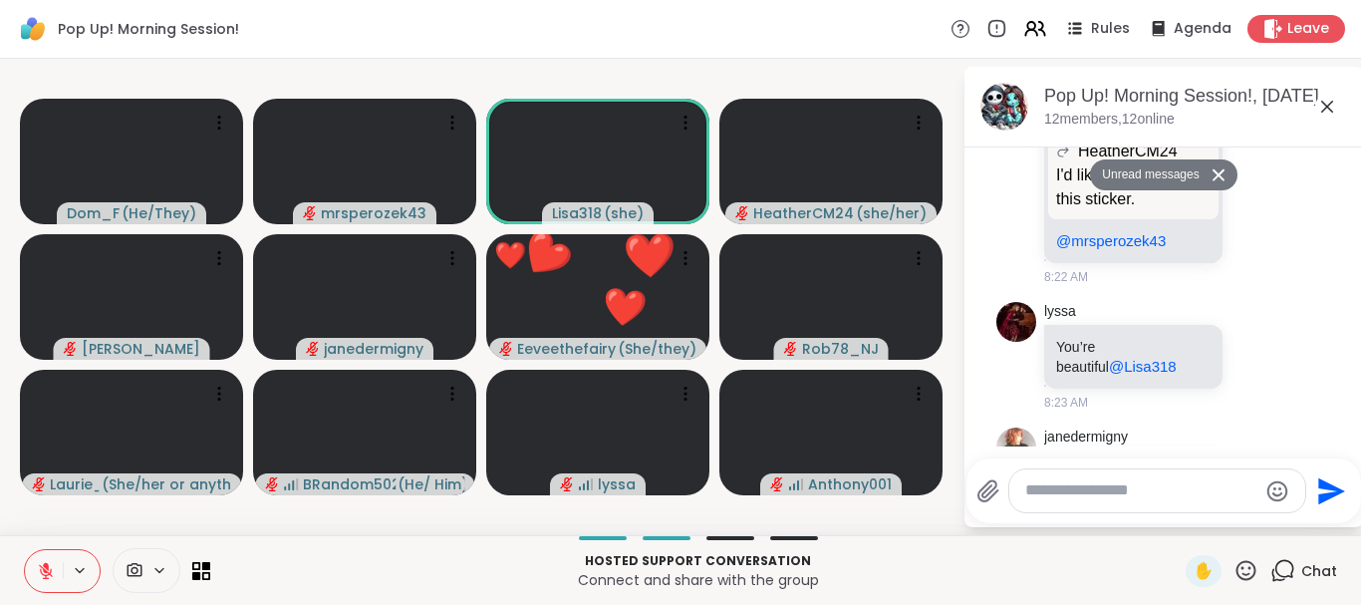
click at [1326, 103] on icon at bounding box center [1328, 107] width 24 height 24
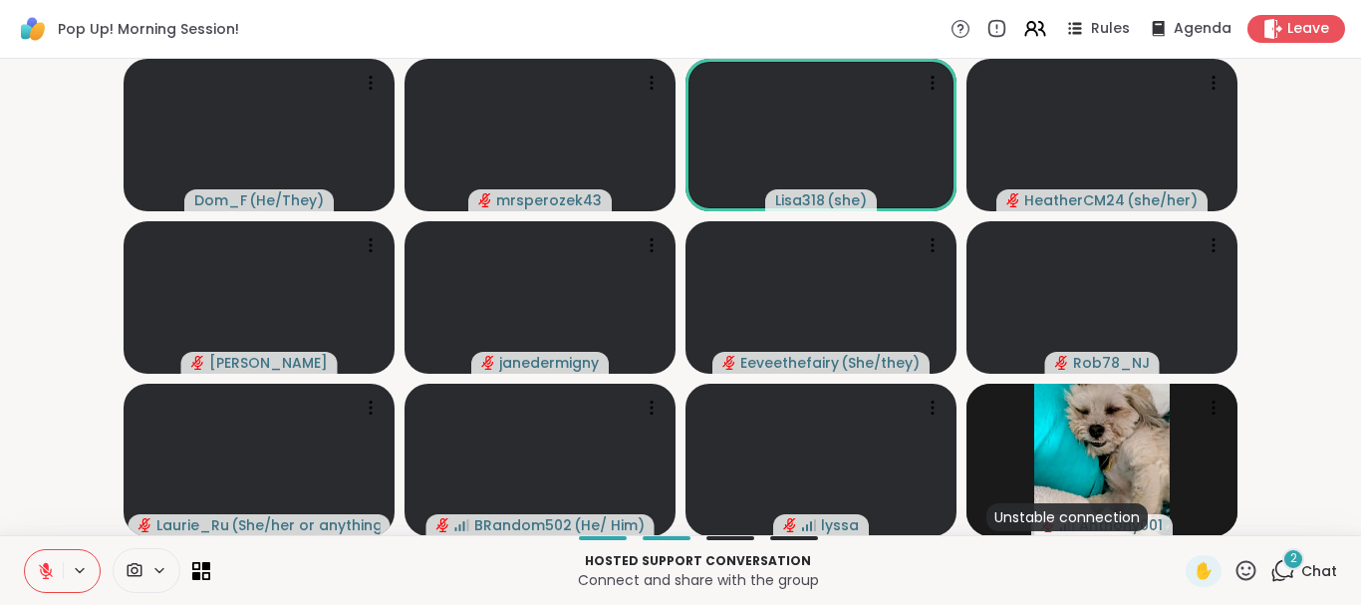
click at [1247, 573] on icon at bounding box center [1246, 570] width 25 height 25
click at [1181, 516] on span "❤️" at bounding box center [1188, 518] width 20 height 24
click at [1286, 562] on div "2" at bounding box center [1294, 559] width 22 height 22
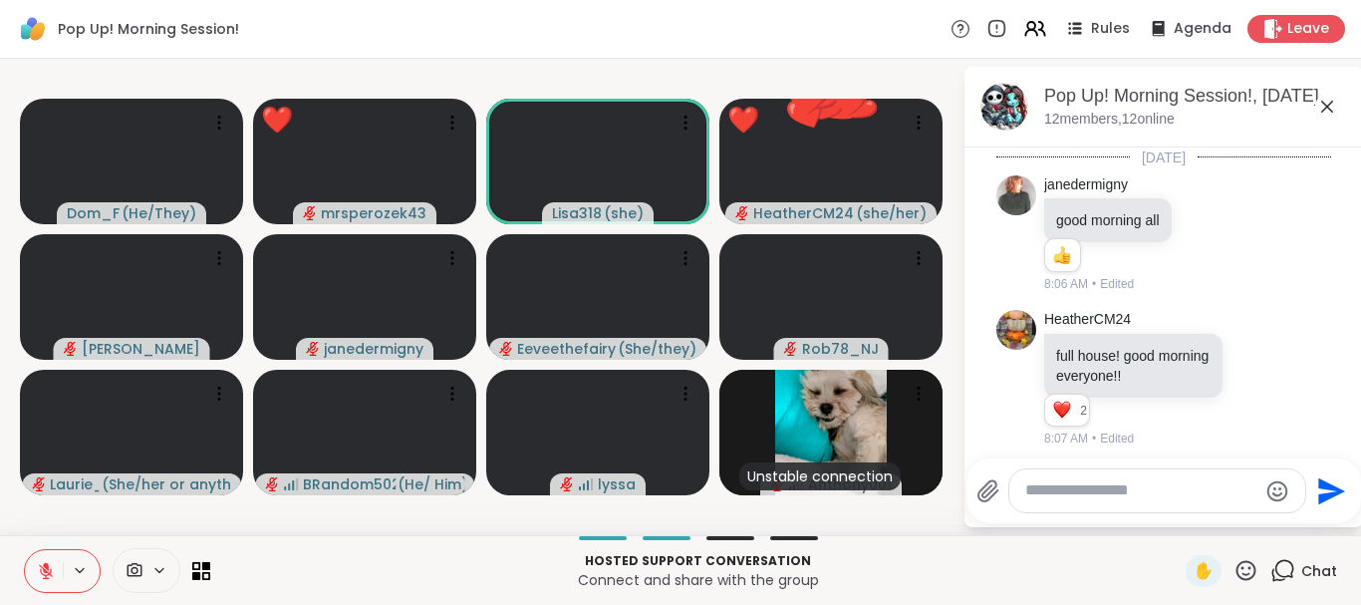
scroll to position [3892, 0]
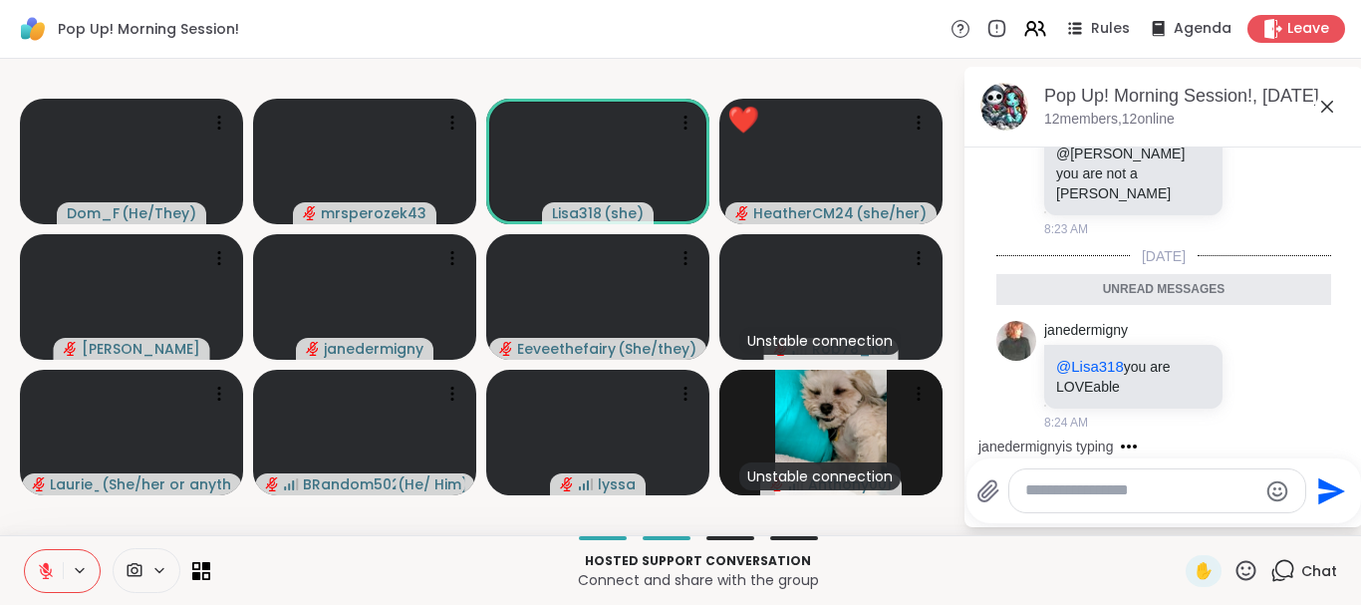
click at [1100, 499] on textarea "Type your message" at bounding box center [1142, 490] width 232 height 21
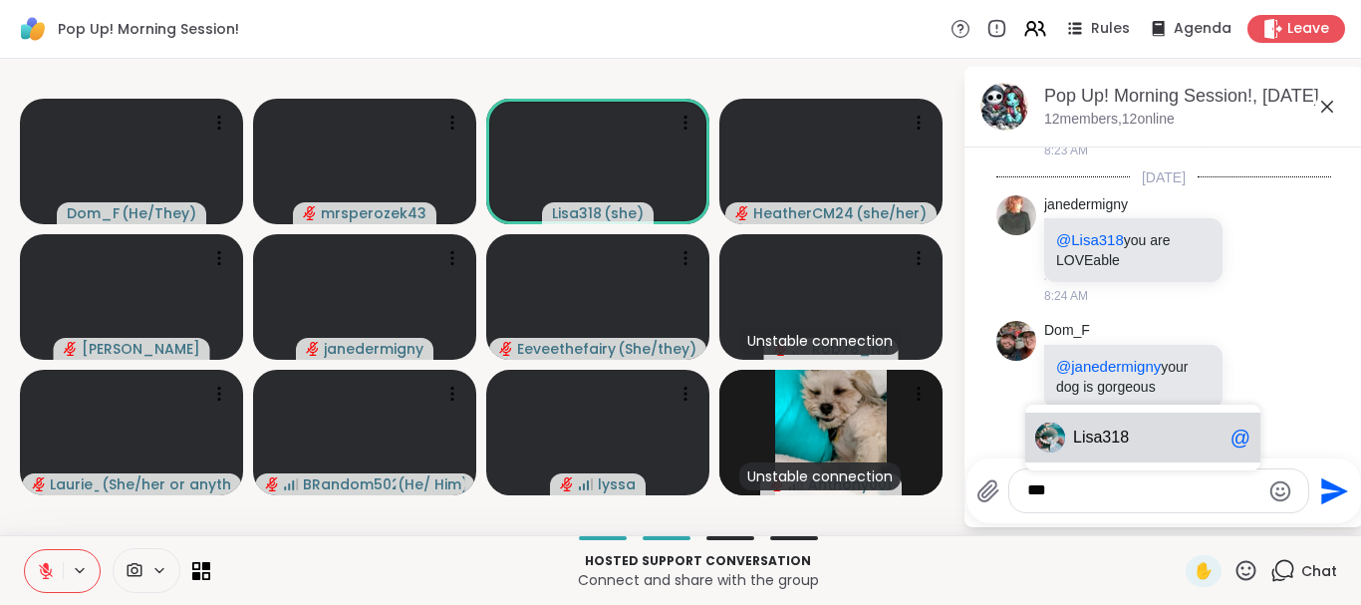
click at [1093, 438] on span "sa318" at bounding box center [1107, 438] width 44 height 20
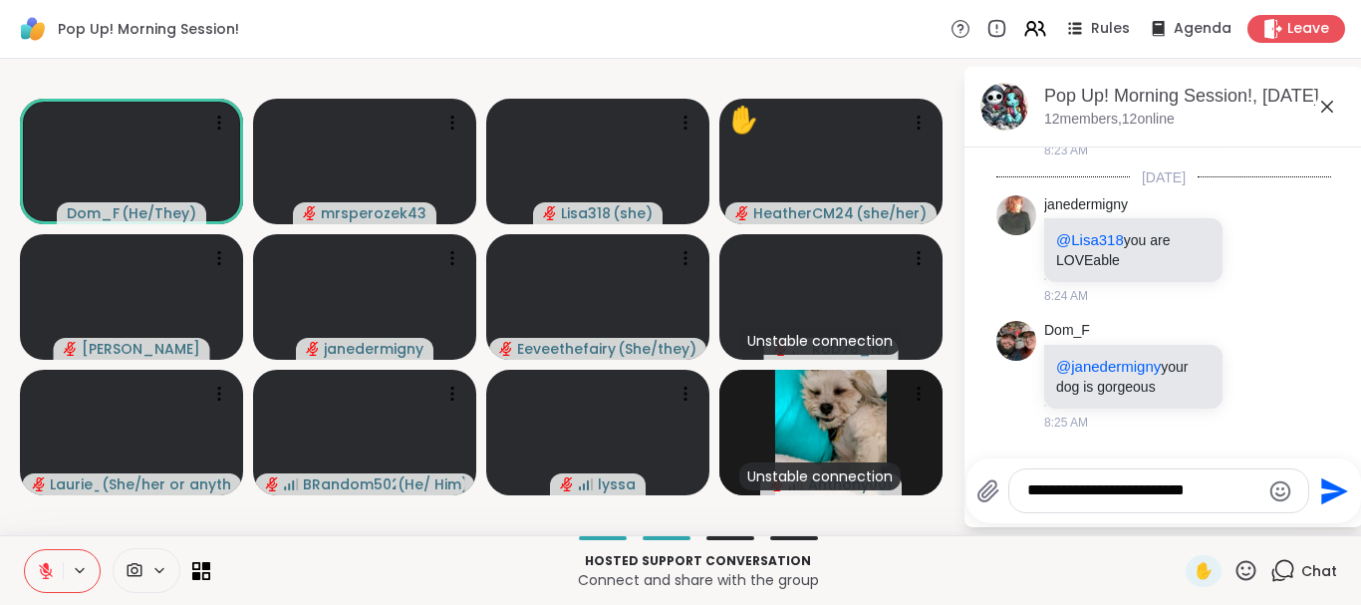
type textarea "**********"
click at [1328, 487] on icon "Send" at bounding box center [1335, 490] width 27 height 27
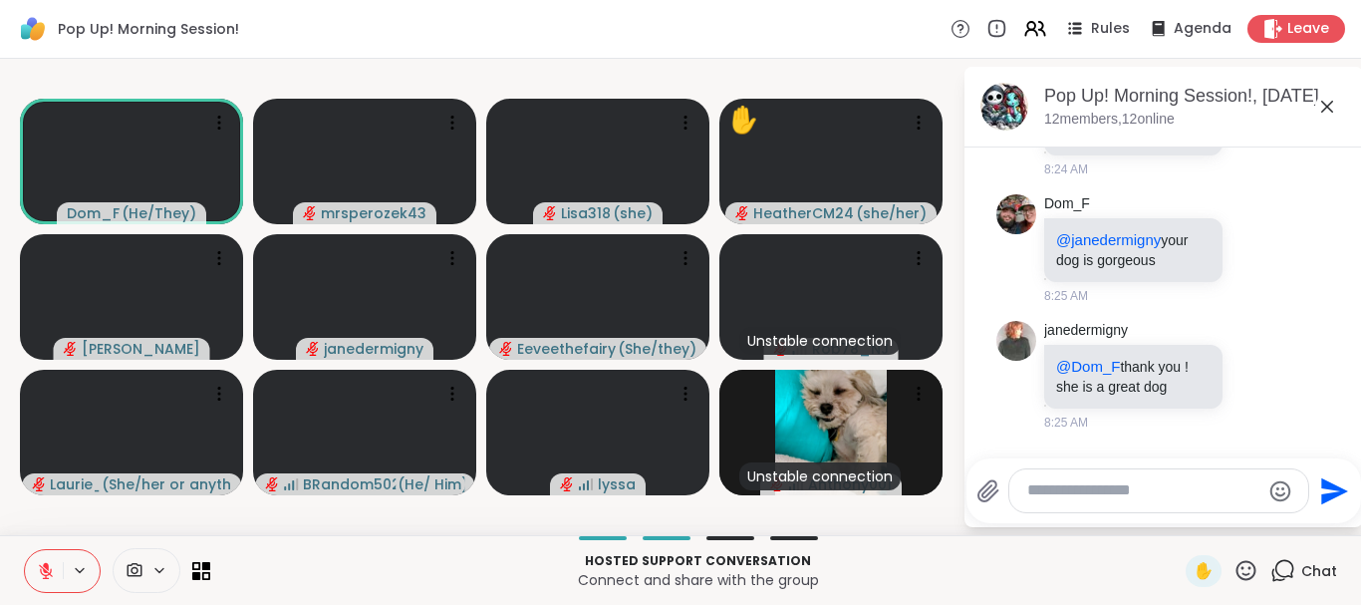
click at [1325, 101] on icon at bounding box center [1328, 107] width 24 height 24
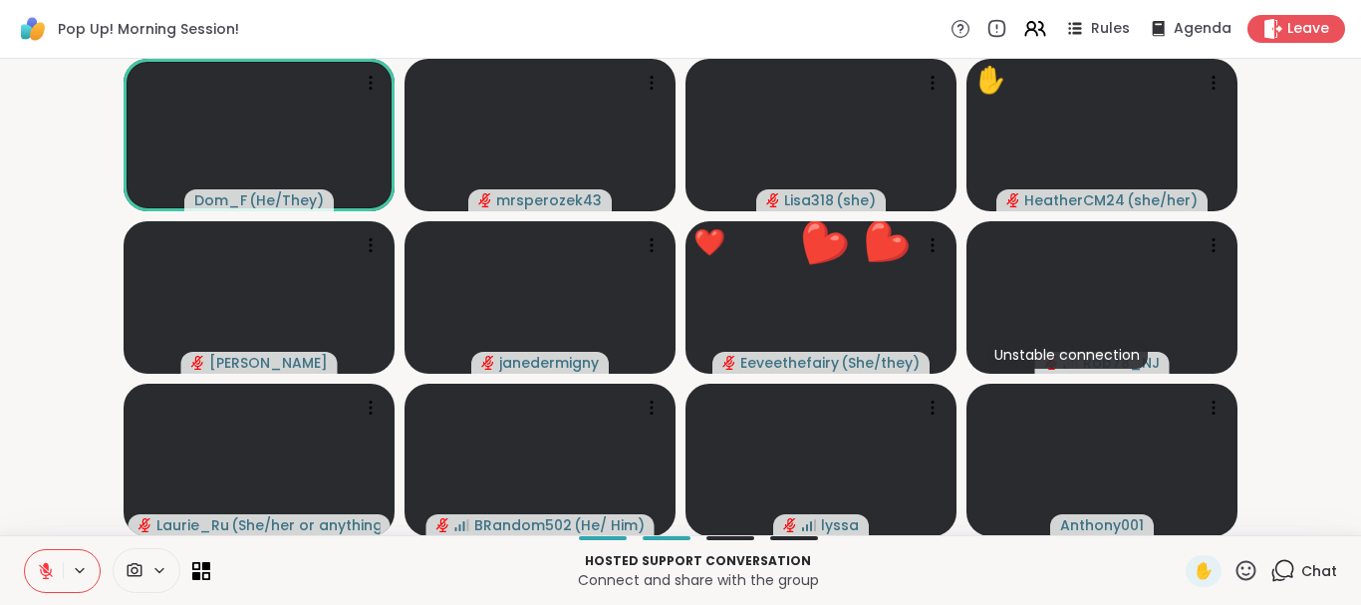
click at [1250, 570] on icon at bounding box center [1246, 570] width 25 height 25
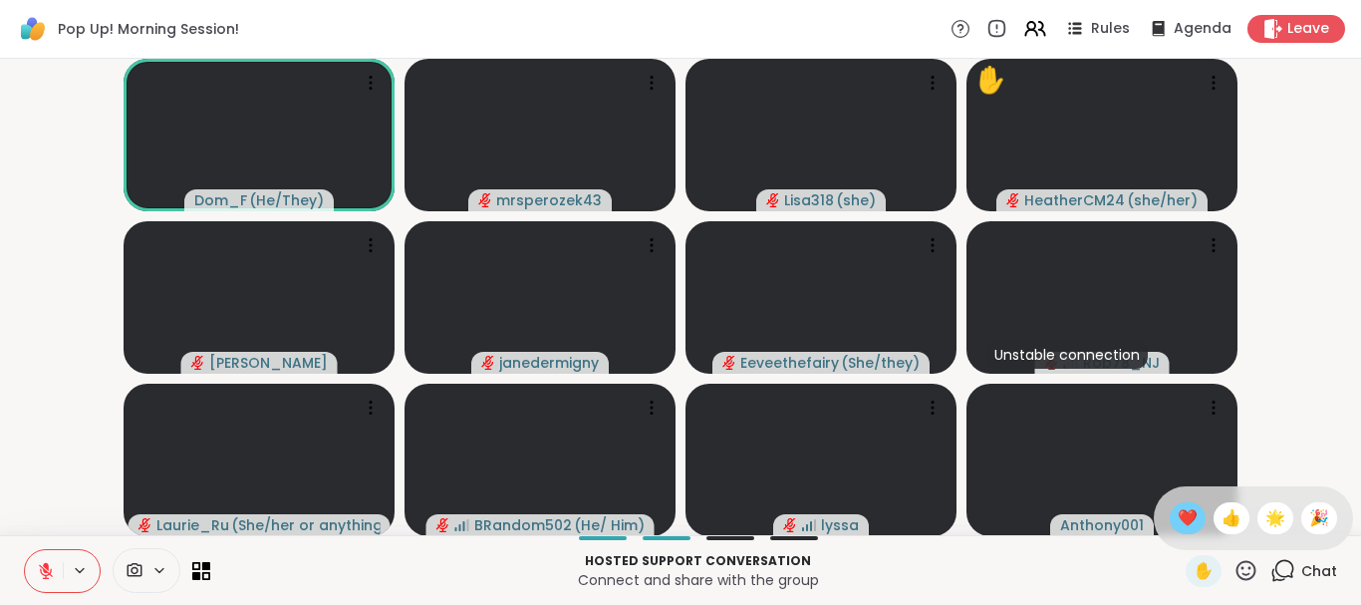
click at [1179, 516] on span "❤️" at bounding box center [1188, 518] width 20 height 24
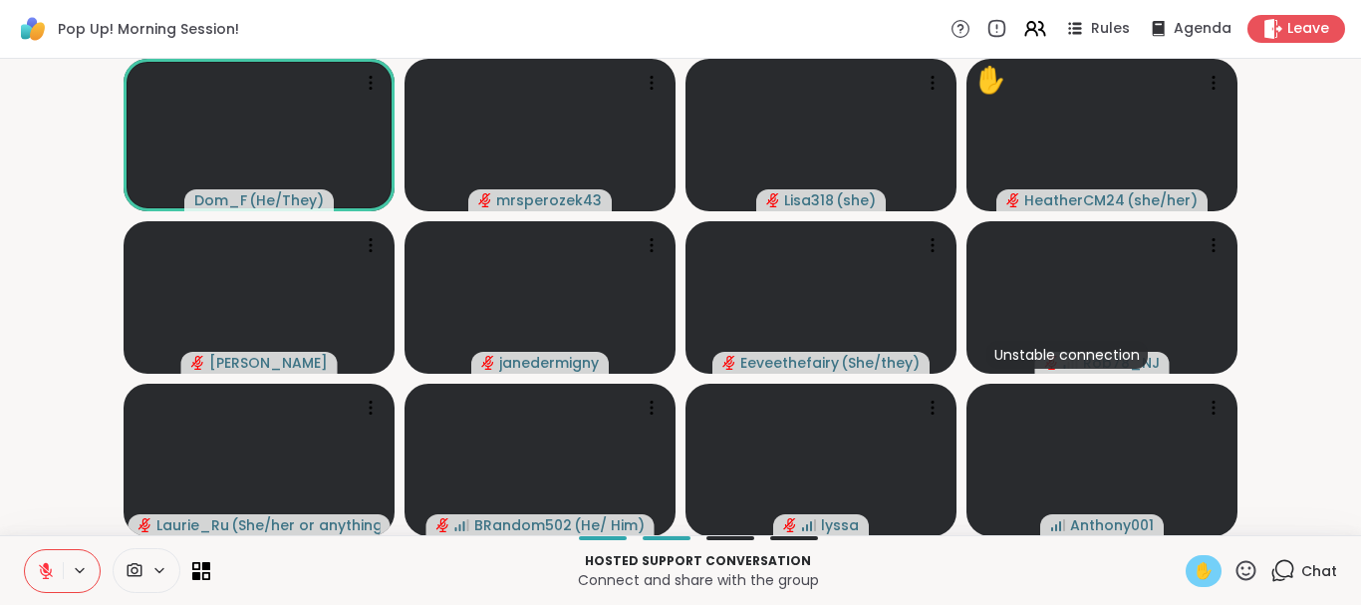
click at [1206, 561] on span "✋" at bounding box center [1204, 571] width 20 height 24
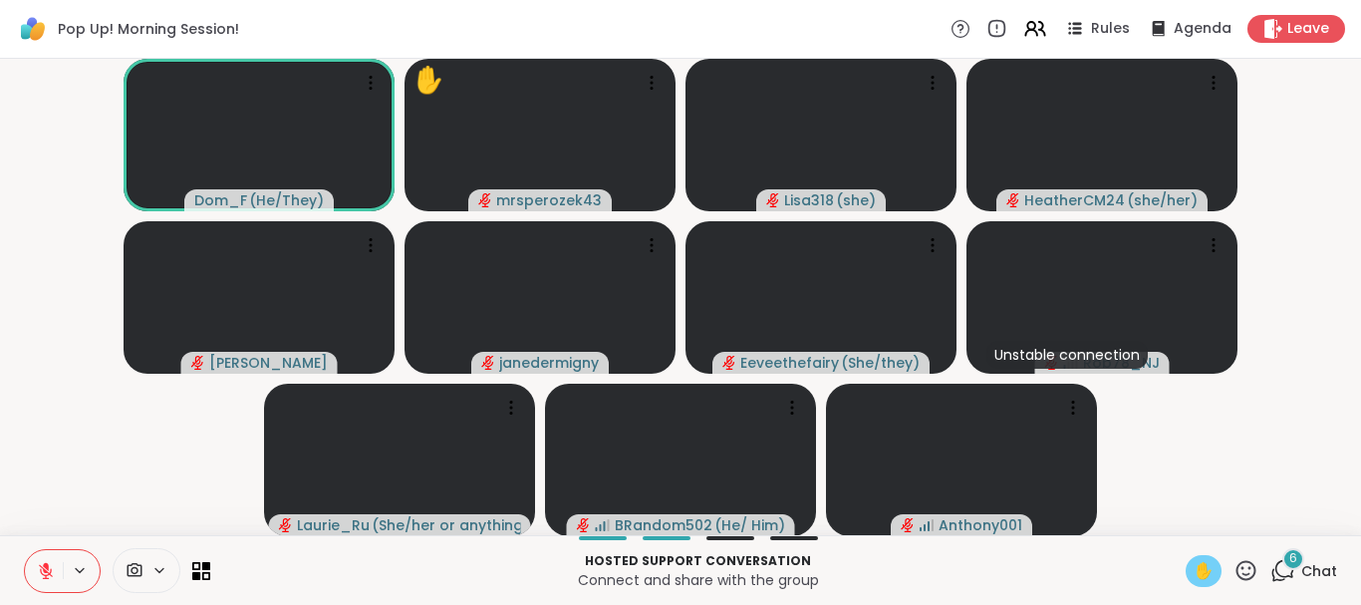
click at [43, 567] on icon at bounding box center [46, 571] width 18 height 18
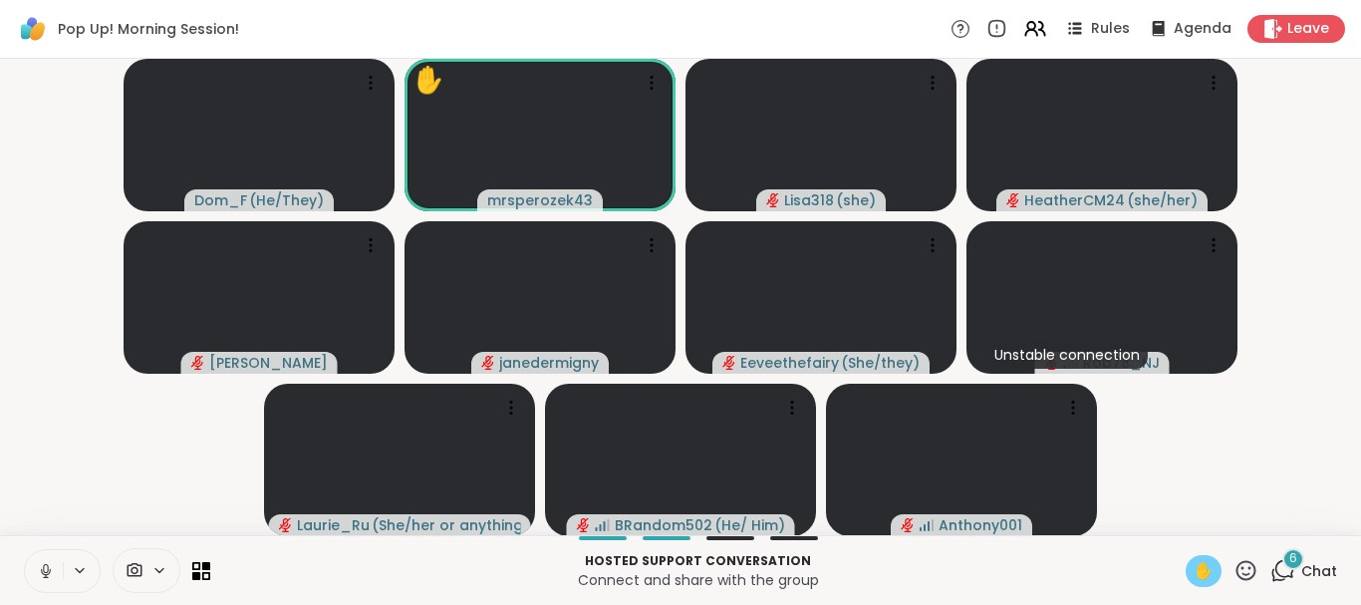
click at [45, 564] on icon at bounding box center [46, 571] width 18 height 18
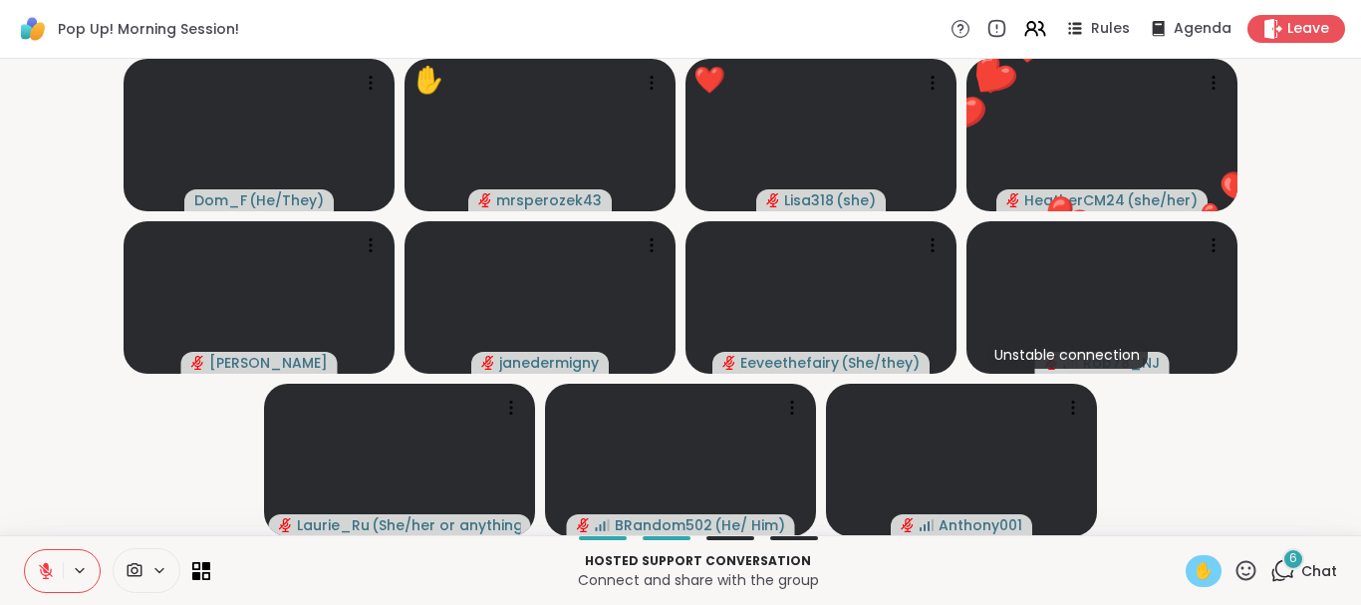
click at [1198, 564] on span "✋" at bounding box center [1204, 571] width 20 height 24
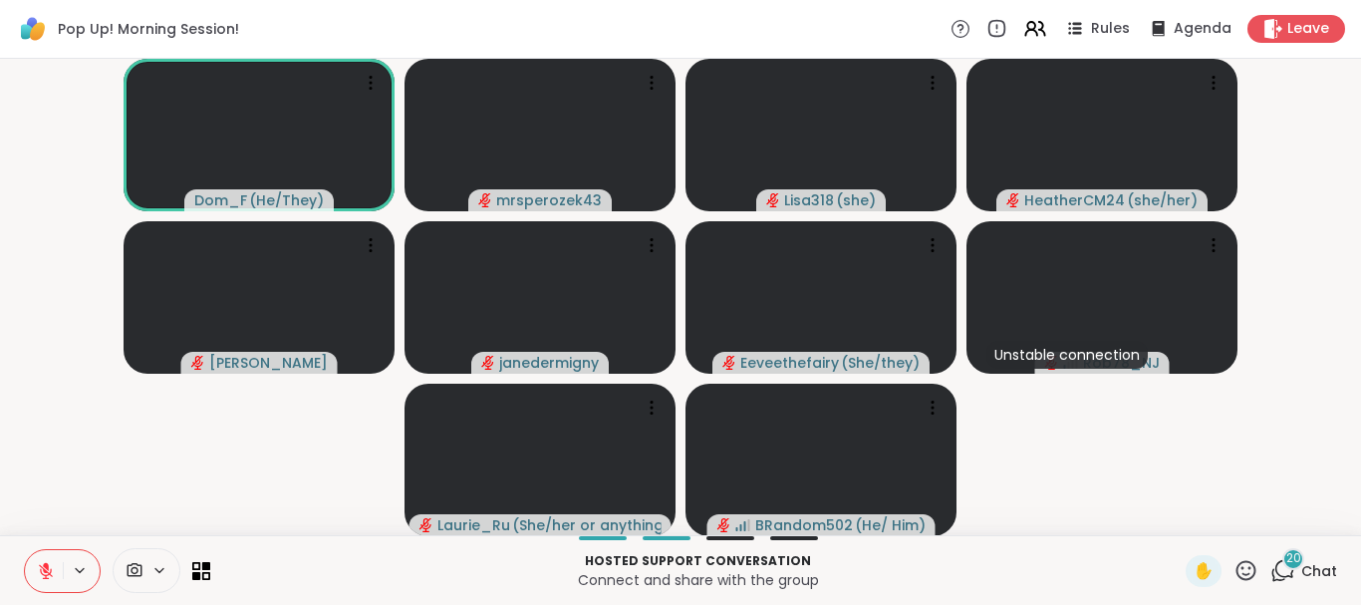
click at [48, 565] on icon at bounding box center [46, 566] width 6 height 8
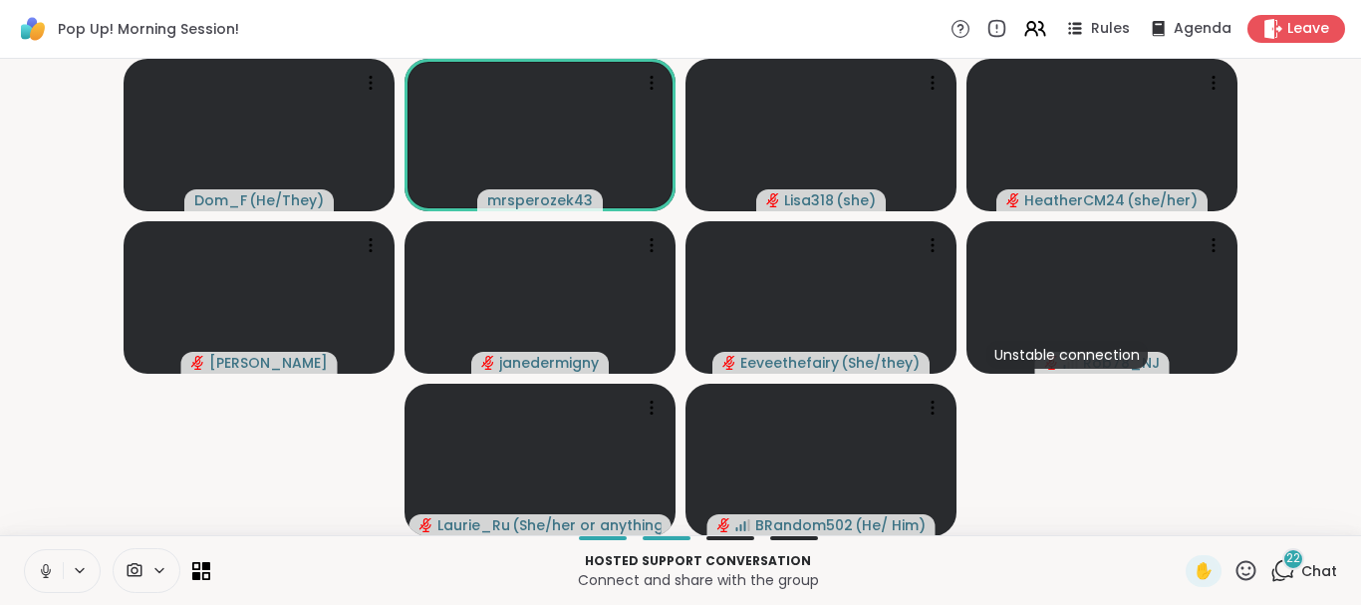
click at [45, 572] on icon at bounding box center [45, 568] width 5 height 9
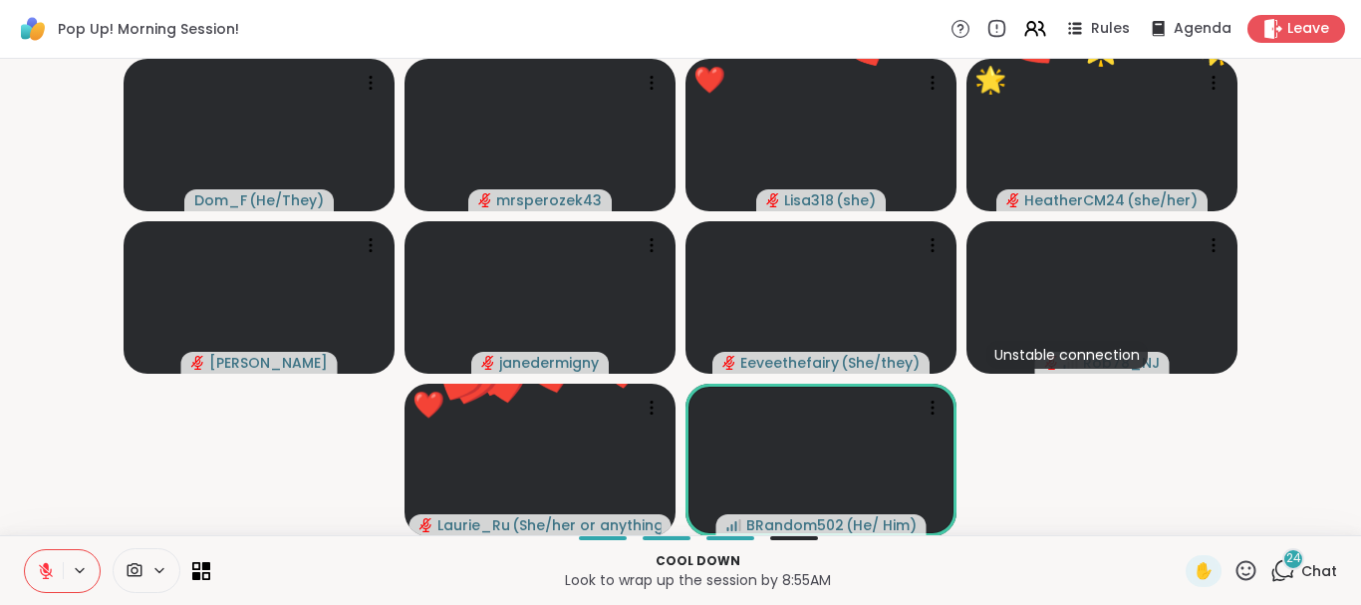
click at [1294, 557] on span "24" at bounding box center [1294, 558] width 15 height 17
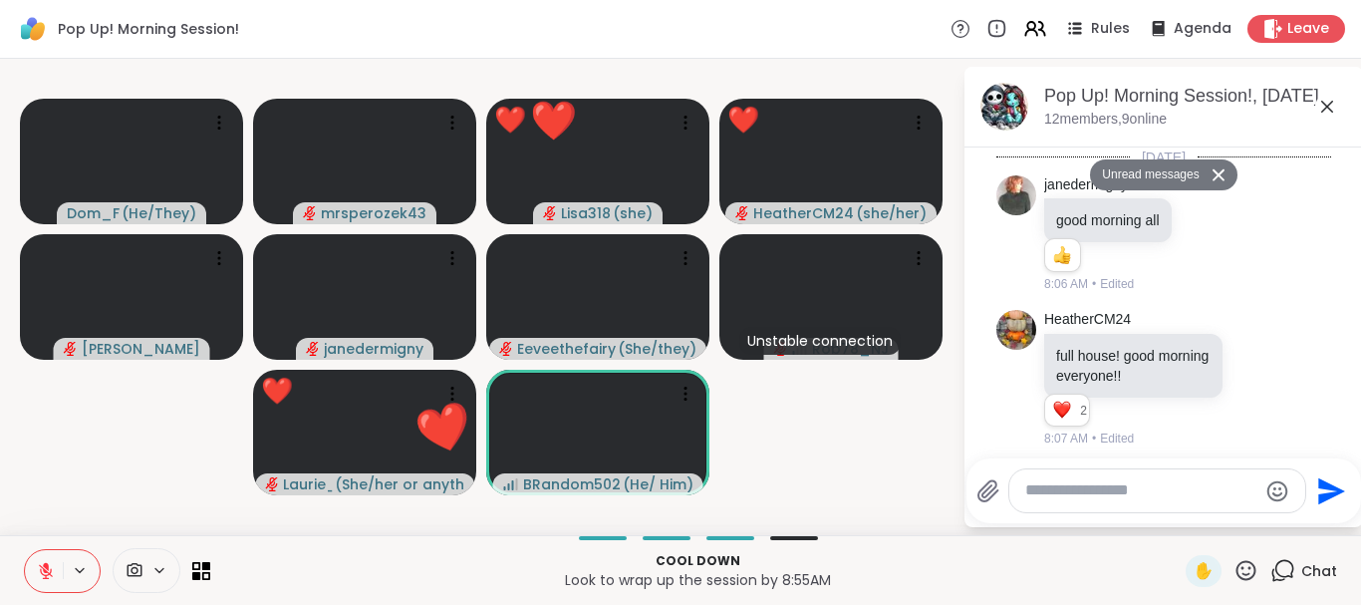
scroll to position [8766, 0]
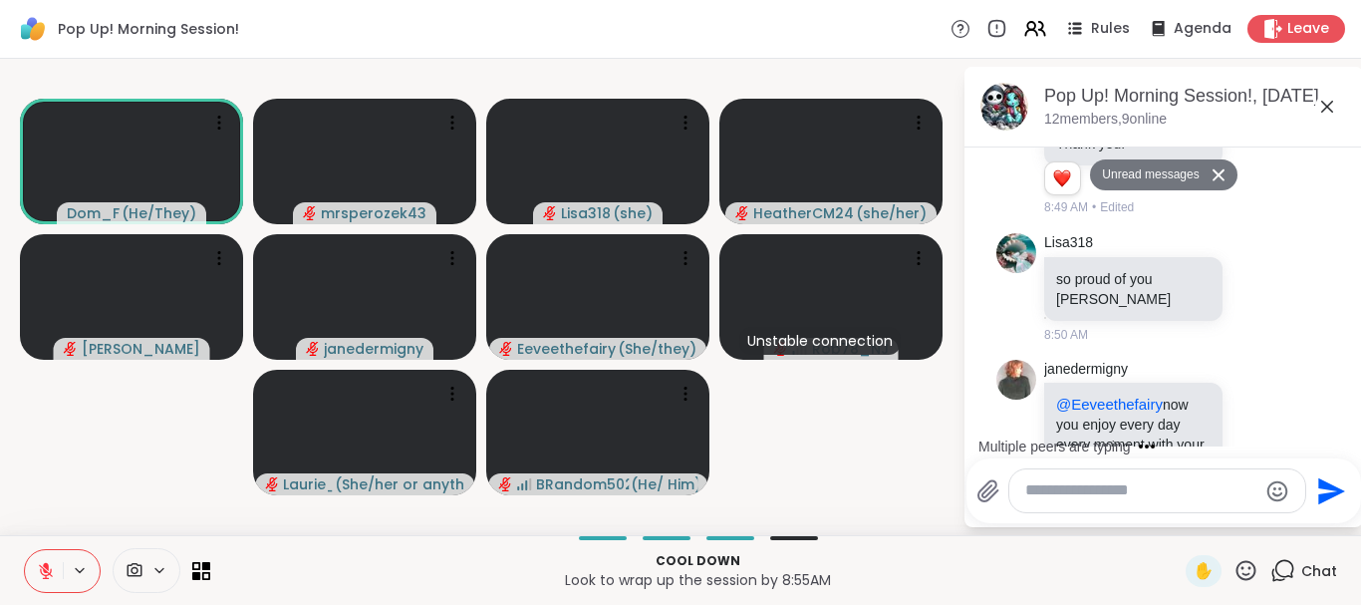
click at [1324, 105] on icon at bounding box center [1328, 107] width 24 height 24
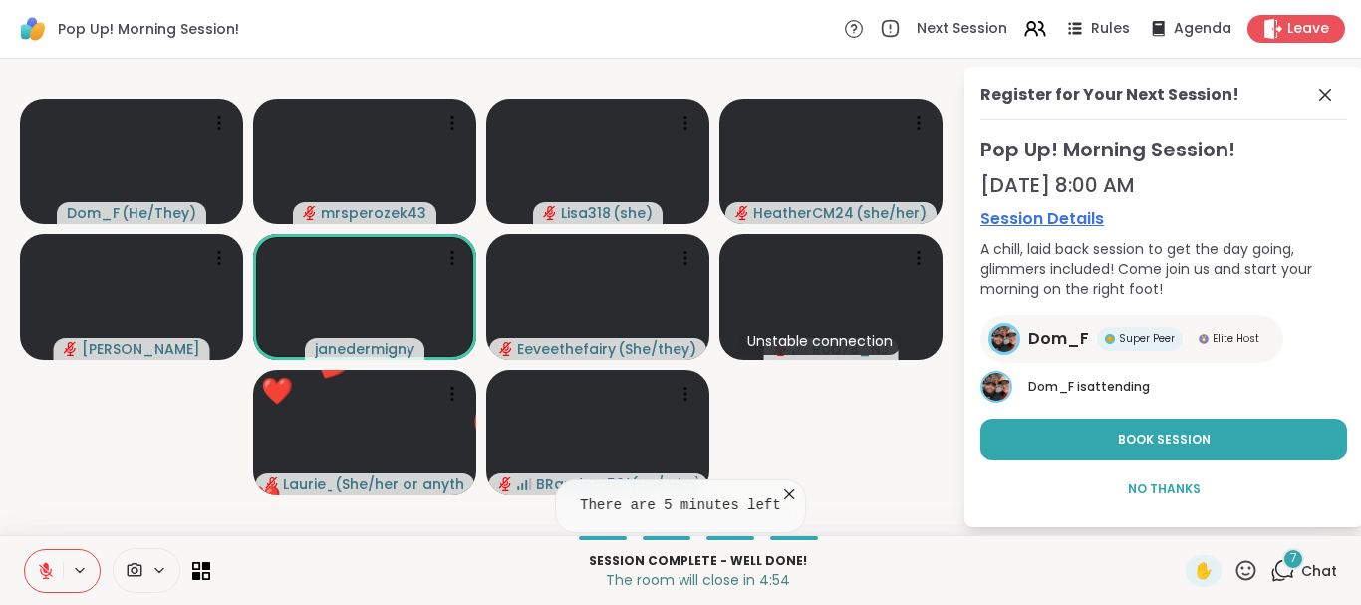
click at [1331, 132] on div "Register for Your Next Session! Pop Up! Morning Session! Oct 20, 8:00 AM Sessio…" at bounding box center [1164, 297] width 399 height 460
click at [1323, 90] on icon at bounding box center [1326, 95] width 24 height 24
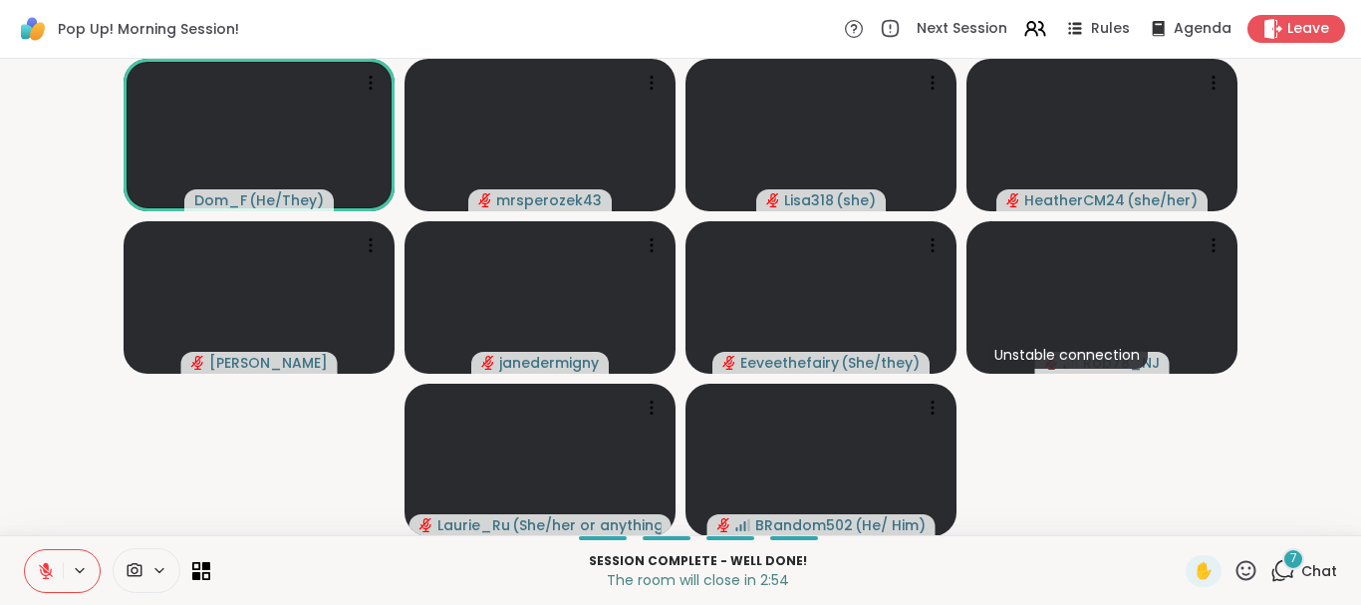
click at [42, 572] on icon at bounding box center [46, 571] width 18 height 18
click at [42, 559] on button at bounding box center [44, 571] width 38 height 42
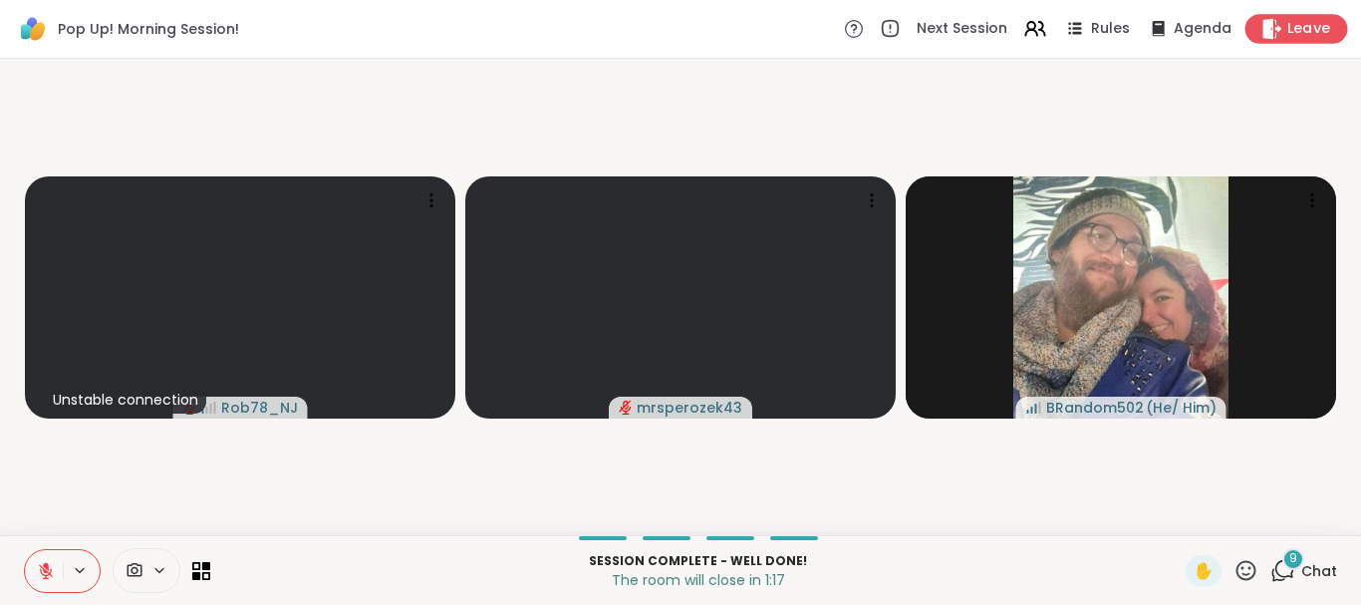
click at [1312, 22] on span "Leave" at bounding box center [1310, 29] width 44 height 21
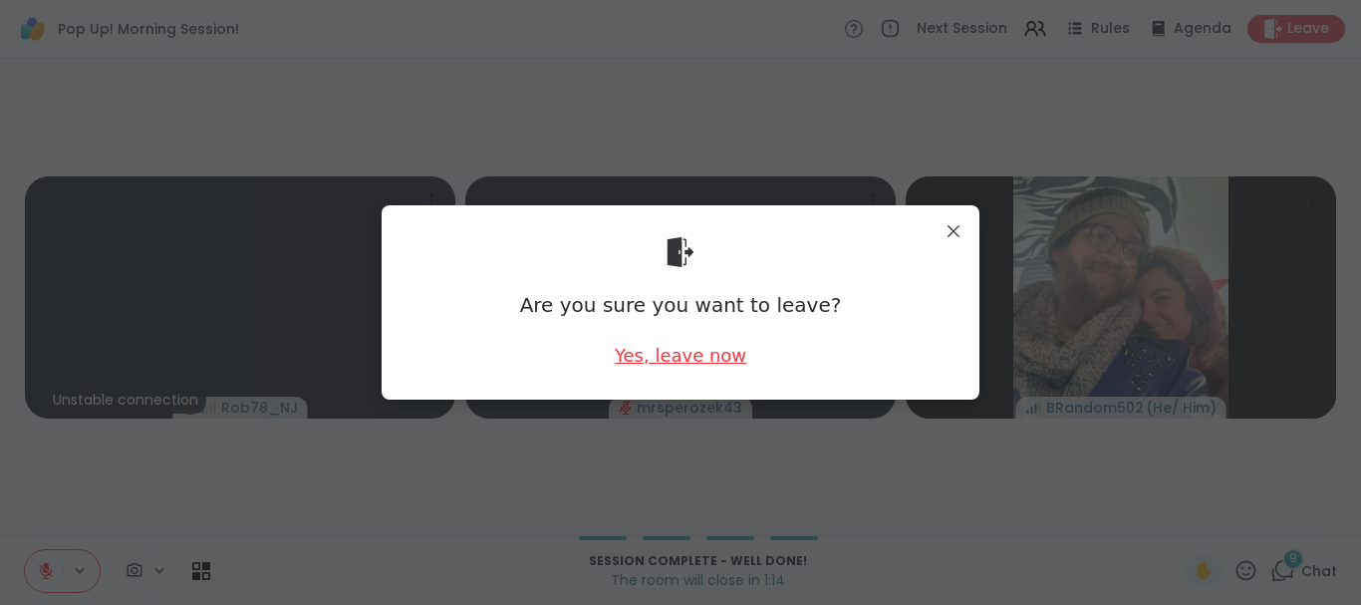
click at [665, 359] on div "Yes, leave now" at bounding box center [681, 355] width 132 height 25
